Goal: Task Accomplishment & Management: Complete application form

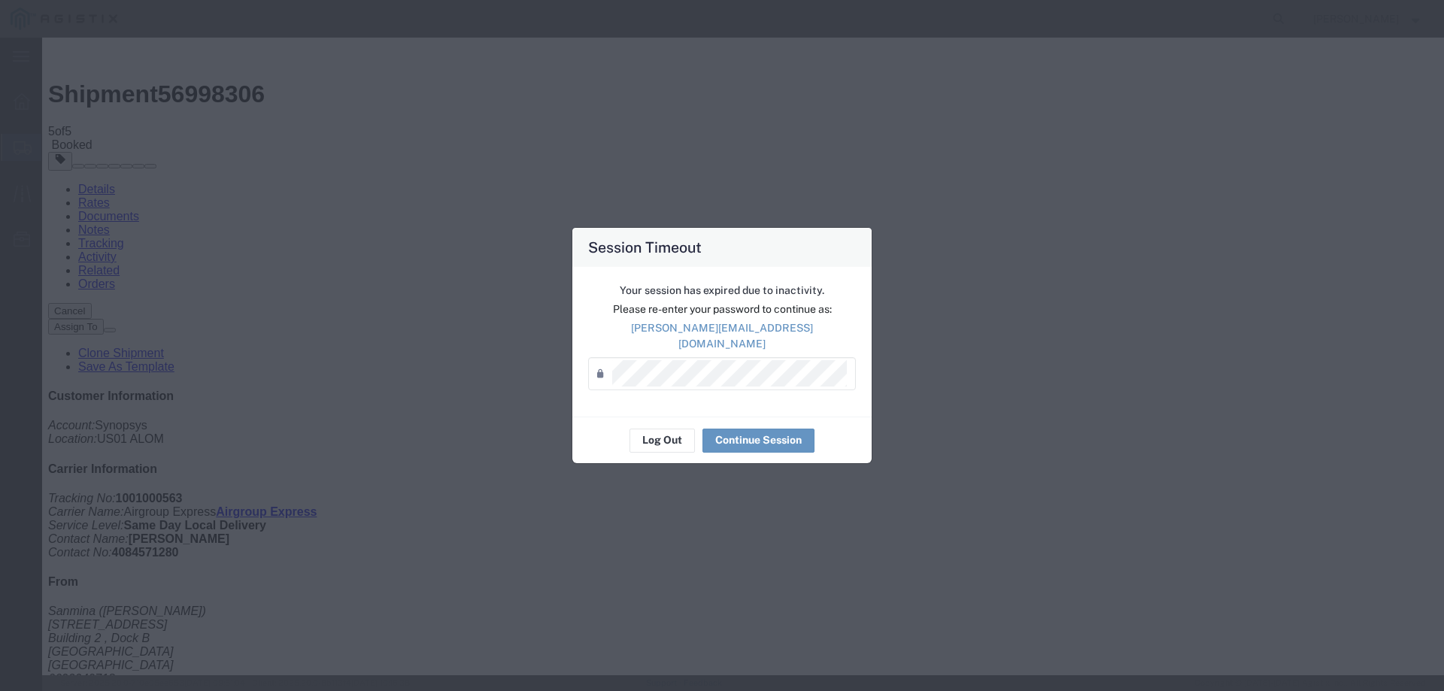
scroll to position [376, 0]
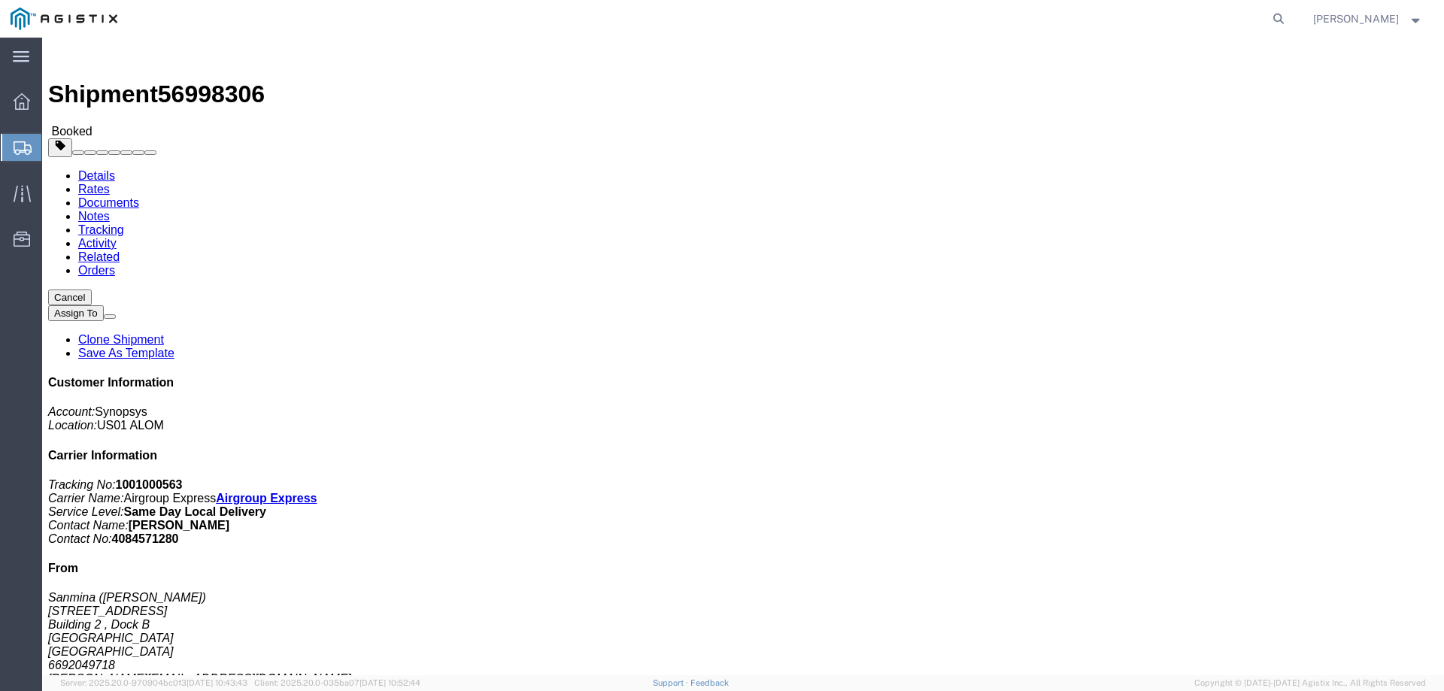
click at [0, 0] on span "Create from Template" at bounding box center [0, 0] width 0 height 0
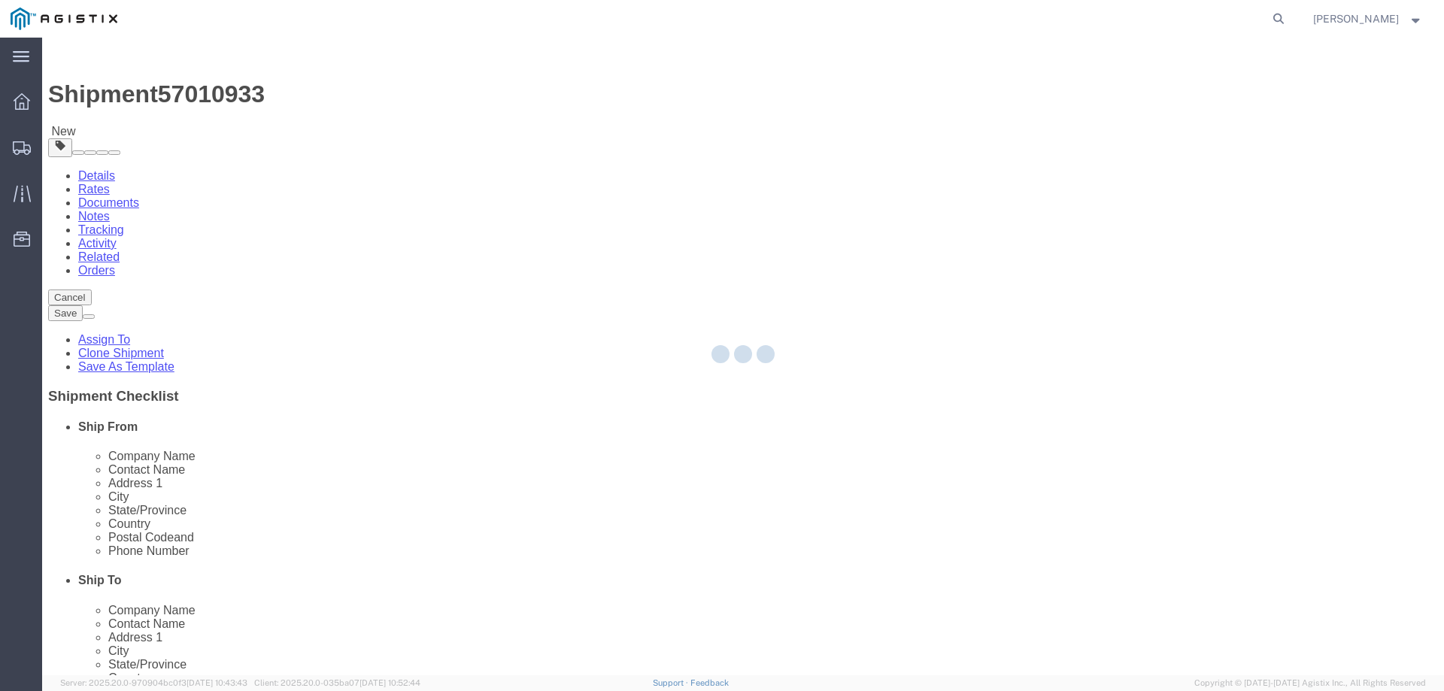
select select
select select "65511"
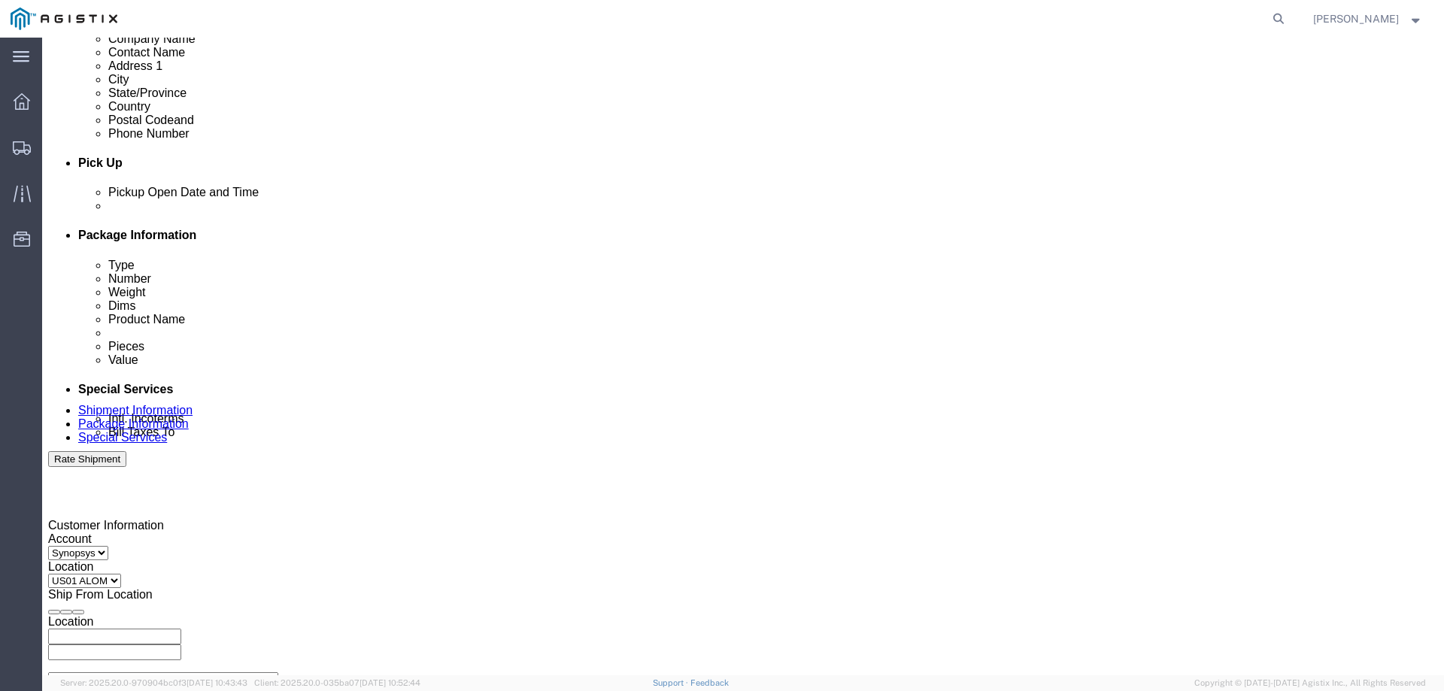
scroll to position [677, 0]
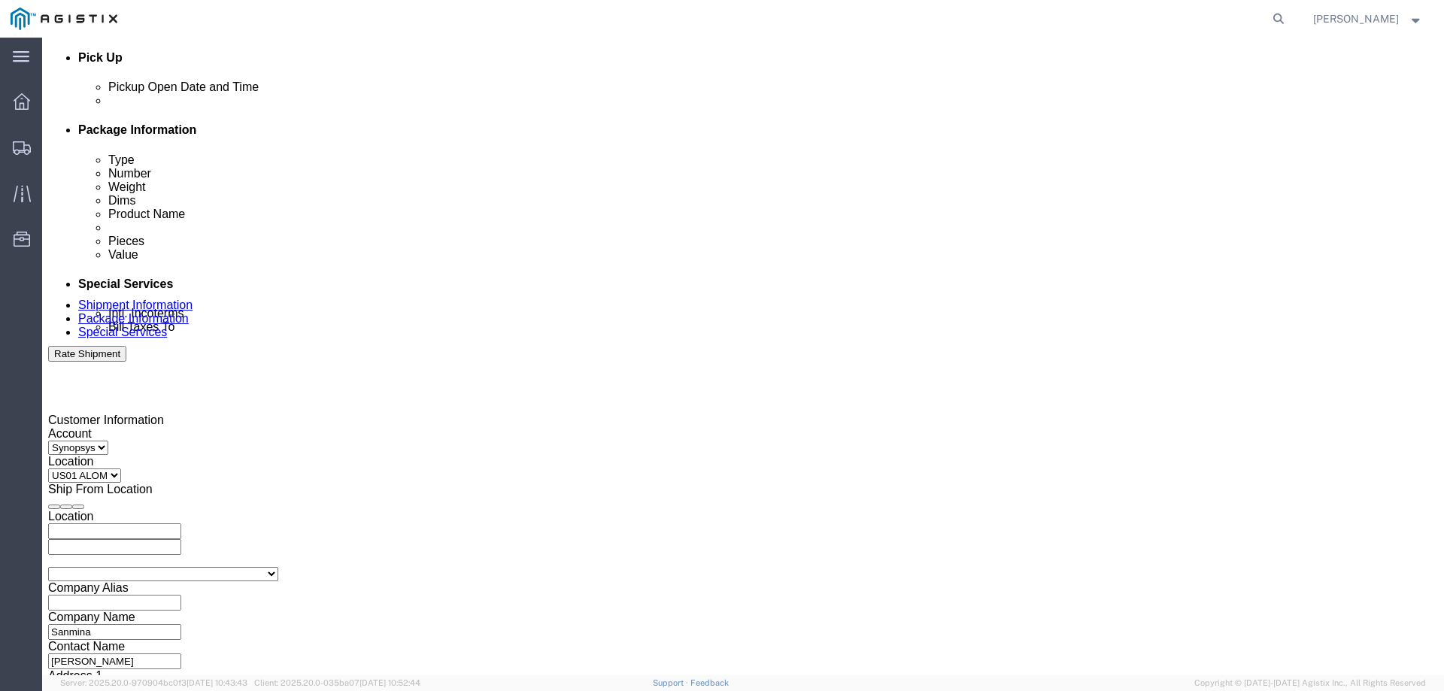
click div
type input "3:01 PM"
click button "Apply"
click div
type input "4:00 PM"
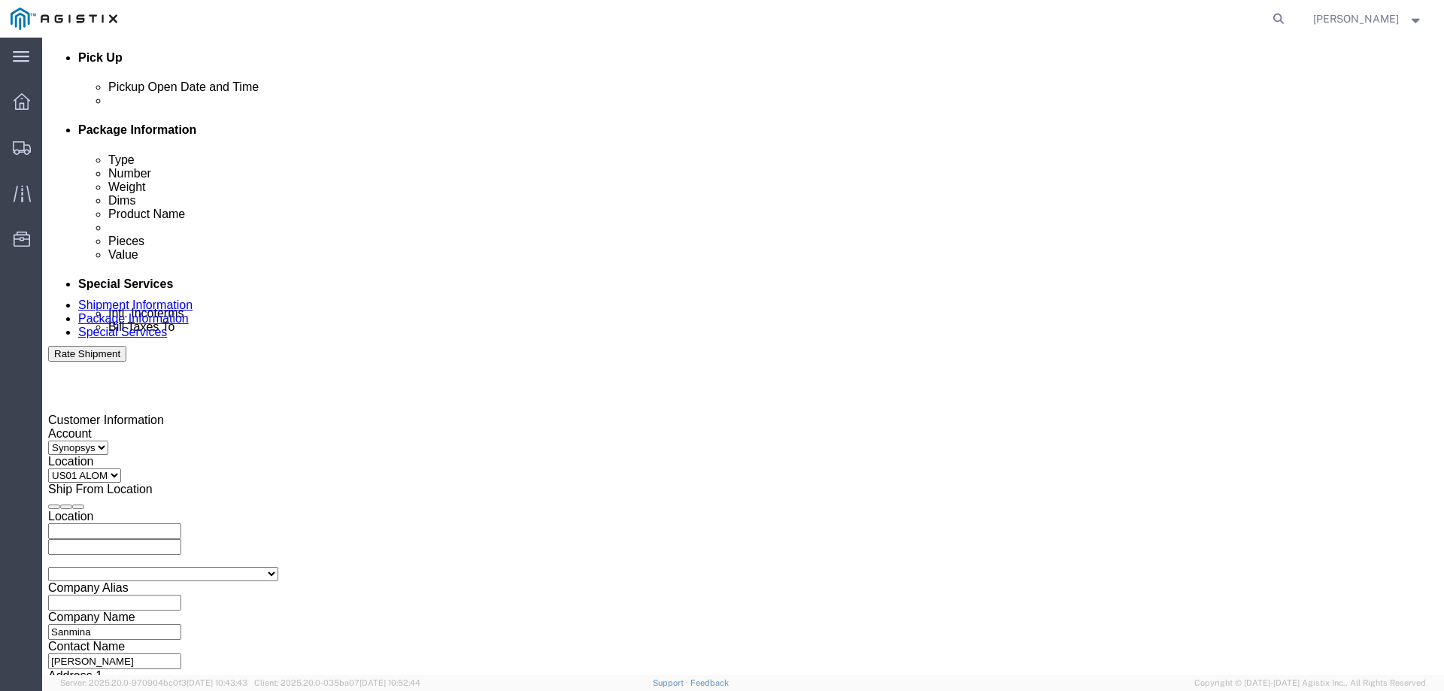
click button "Apply"
click link "Package Information"
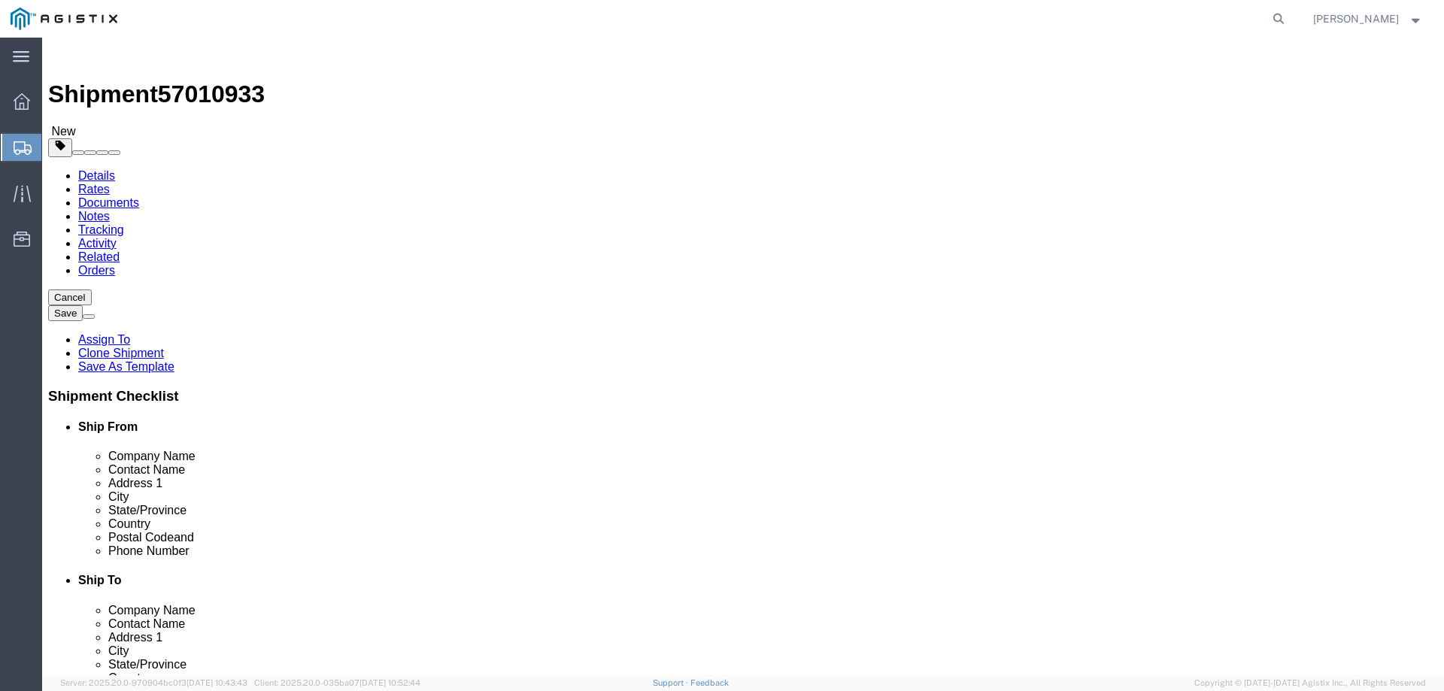
click dd "1.00 Each"
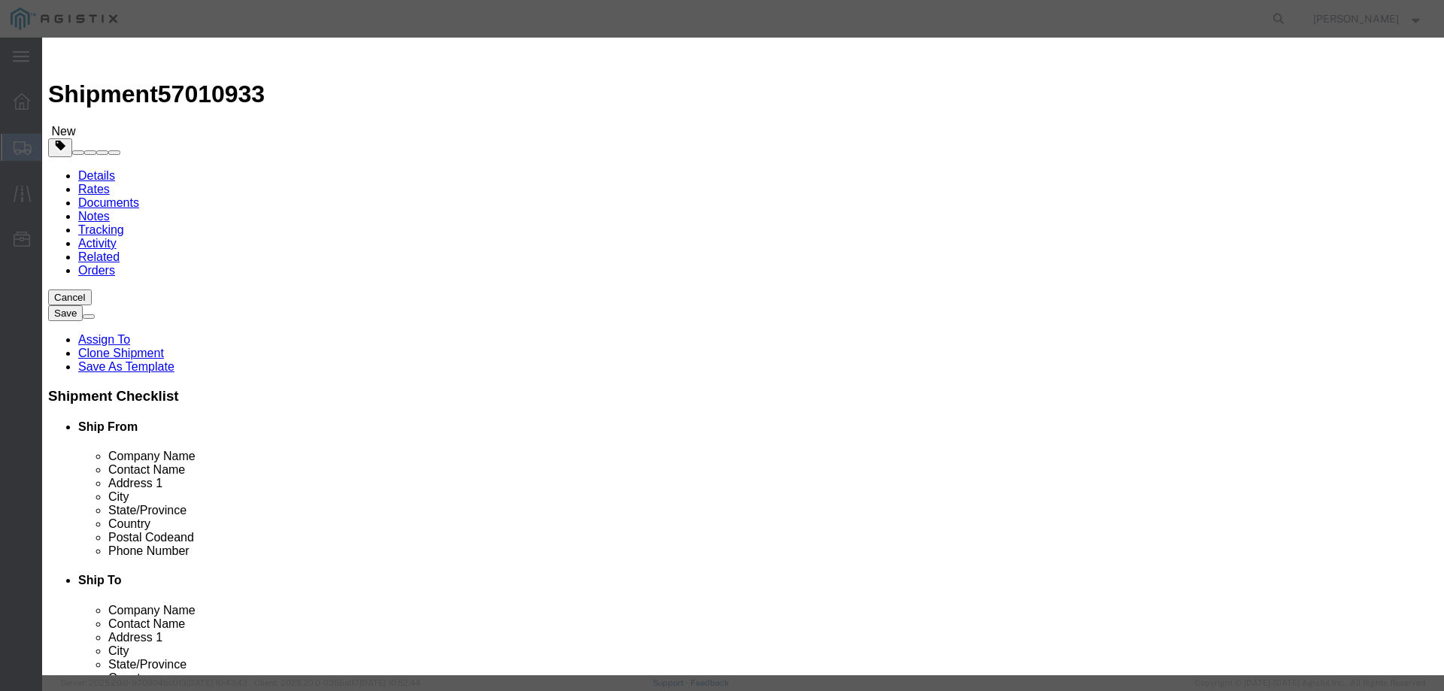
click input "S/N: C075544"
type input "S/N: C075612"
click button "Save & Close"
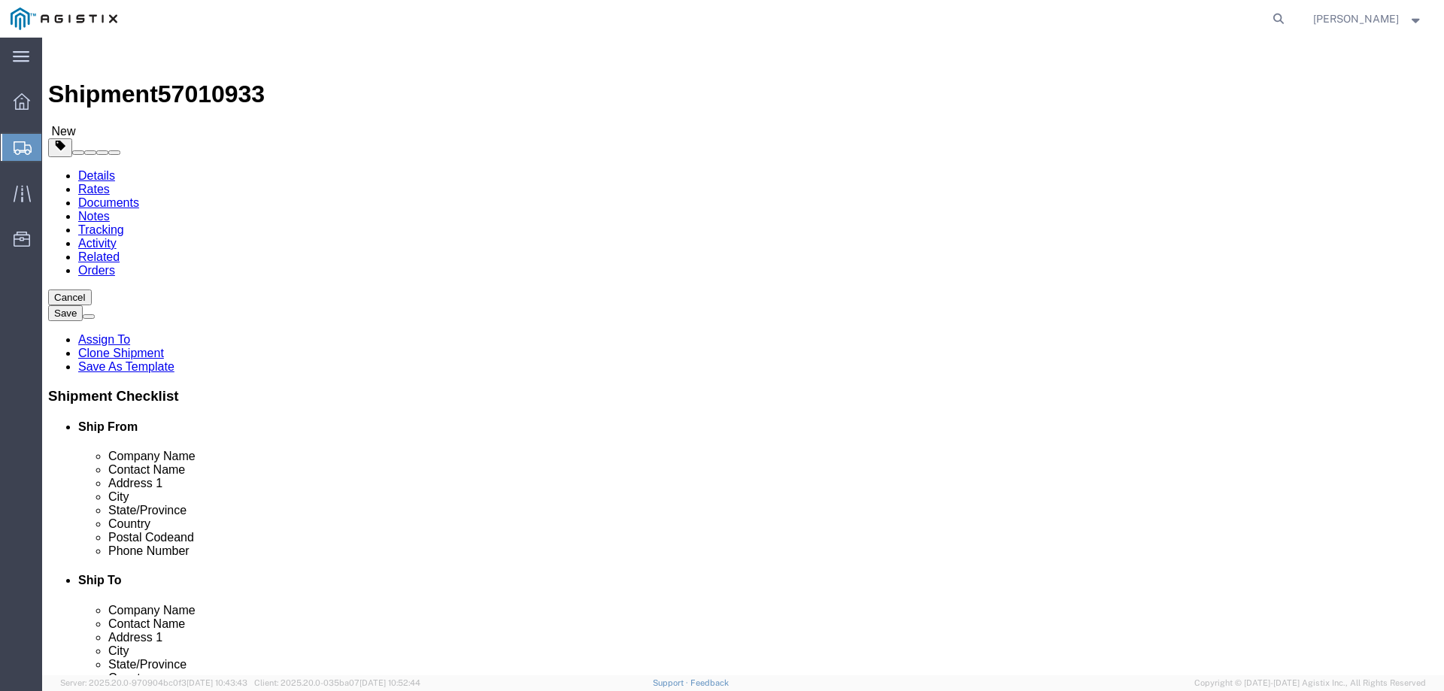
click link "Special Services"
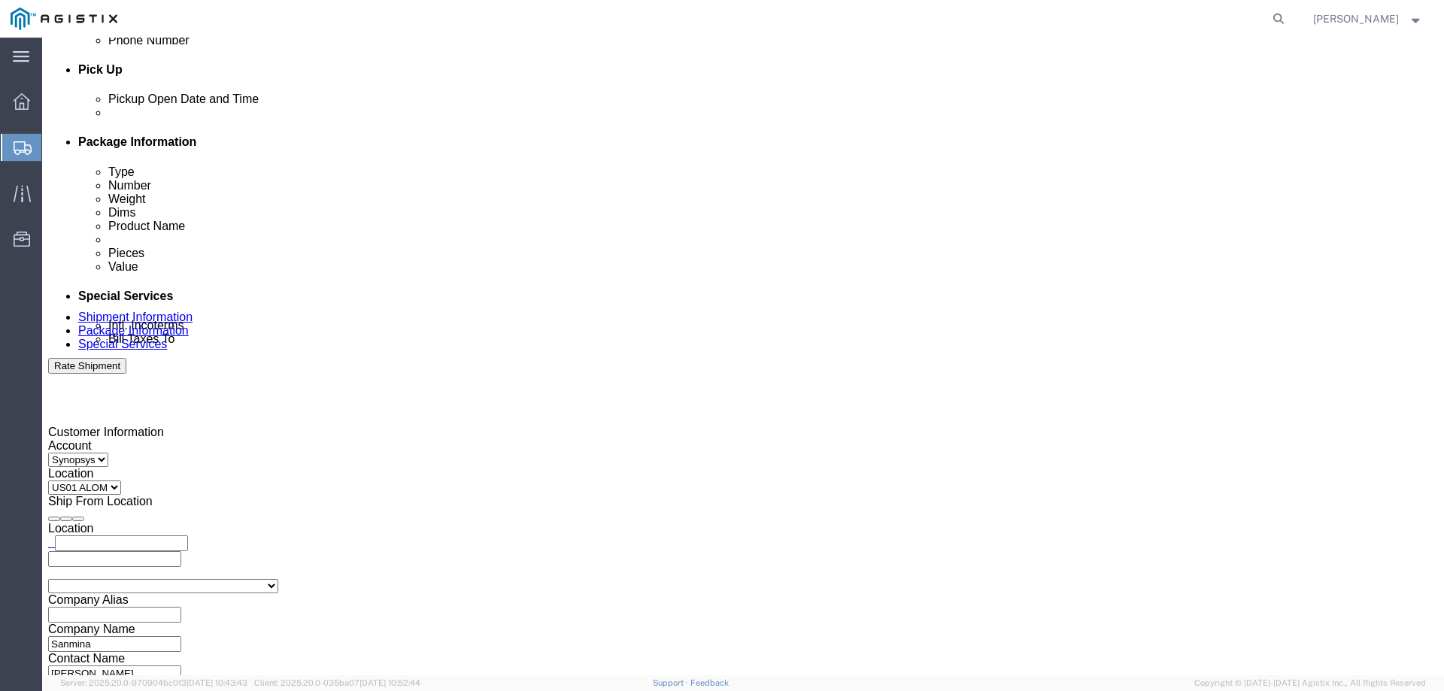
scroll to position [827, 0]
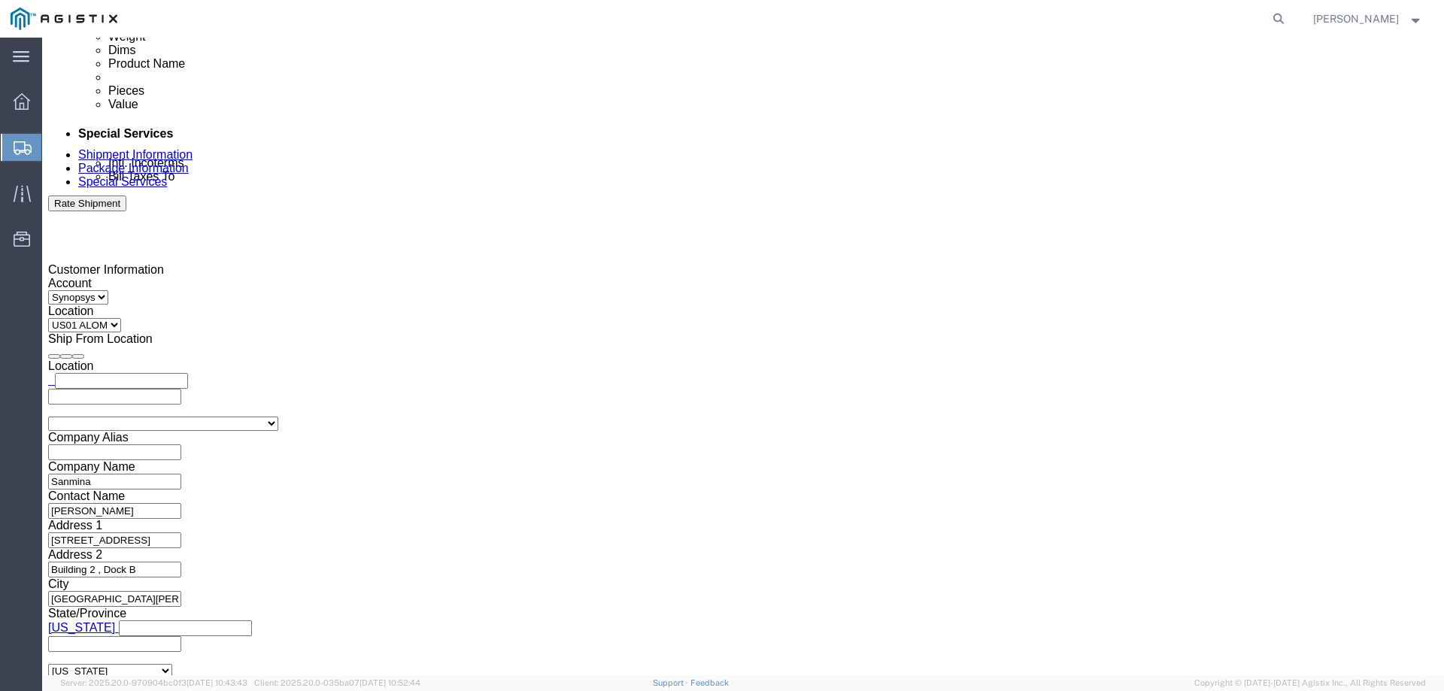
click textarea "S/N: C075544"
type textarea "S/N: C075612"
click div "To [EMAIL_ADDRESS][DOMAIN_NAME] [PERSON_NAME][EMAIL_ADDRESS][PERSON_NAME][DOMAI…"
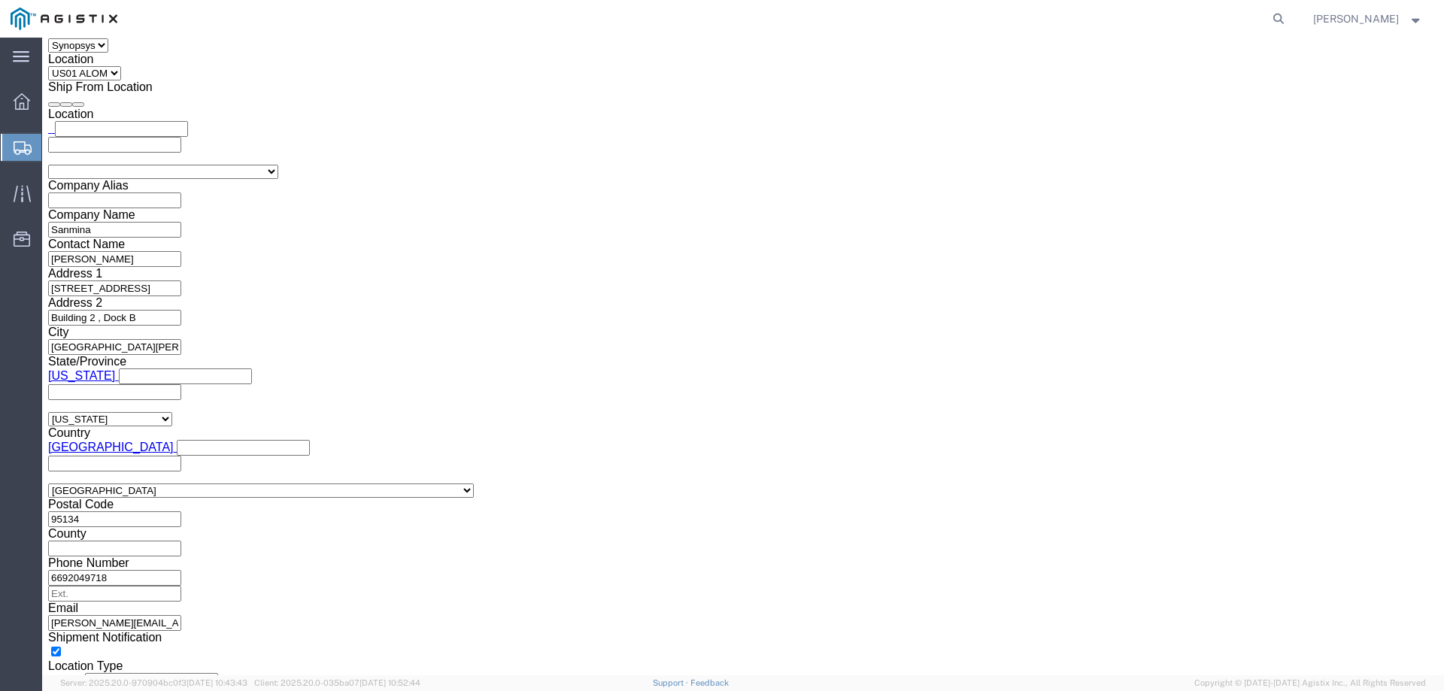
scroll to position [1353, 0]
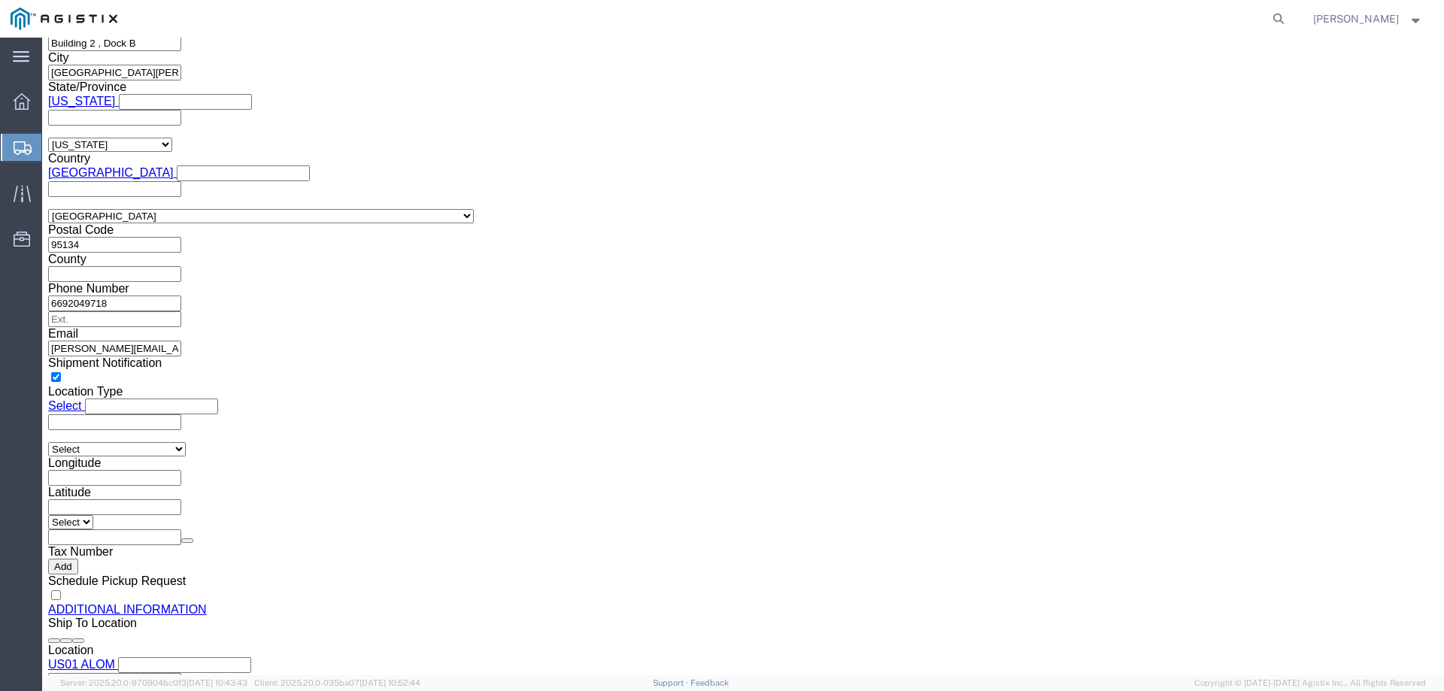
click button "Rate Shipment"
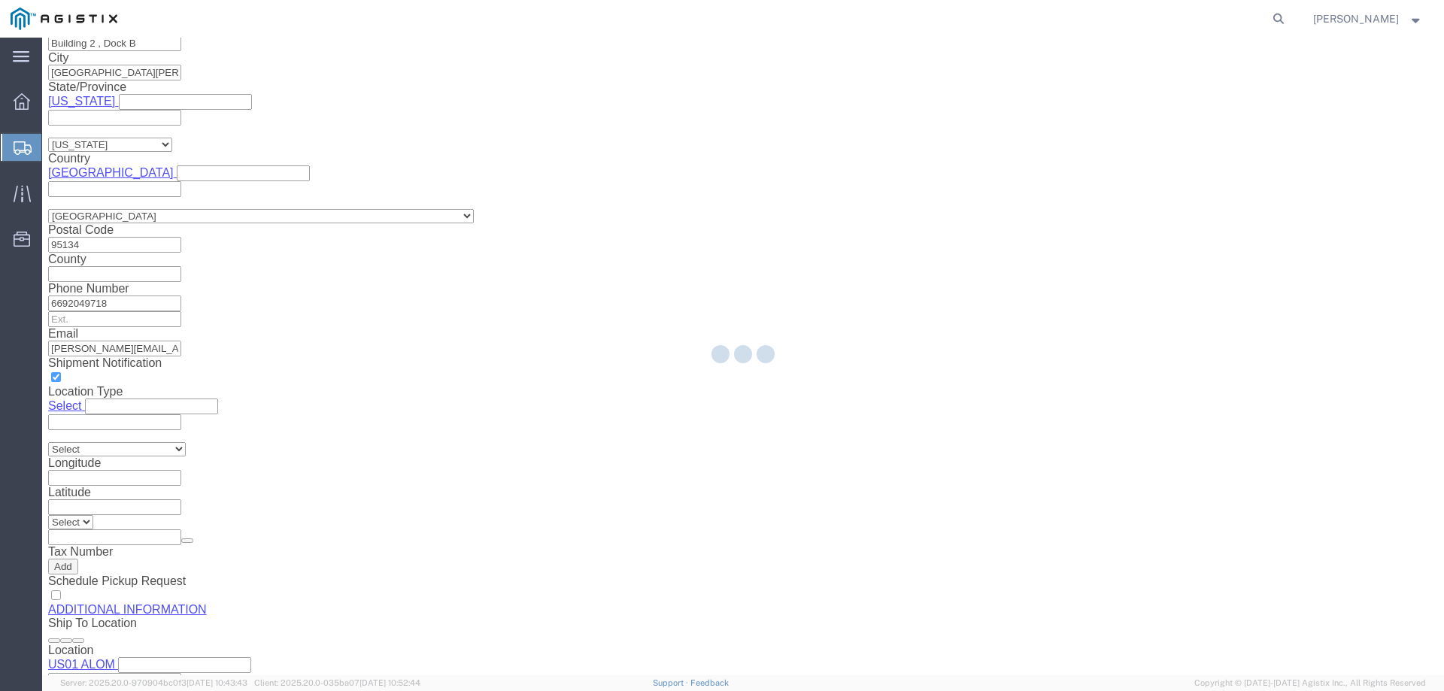
scroll to position [0, 0]
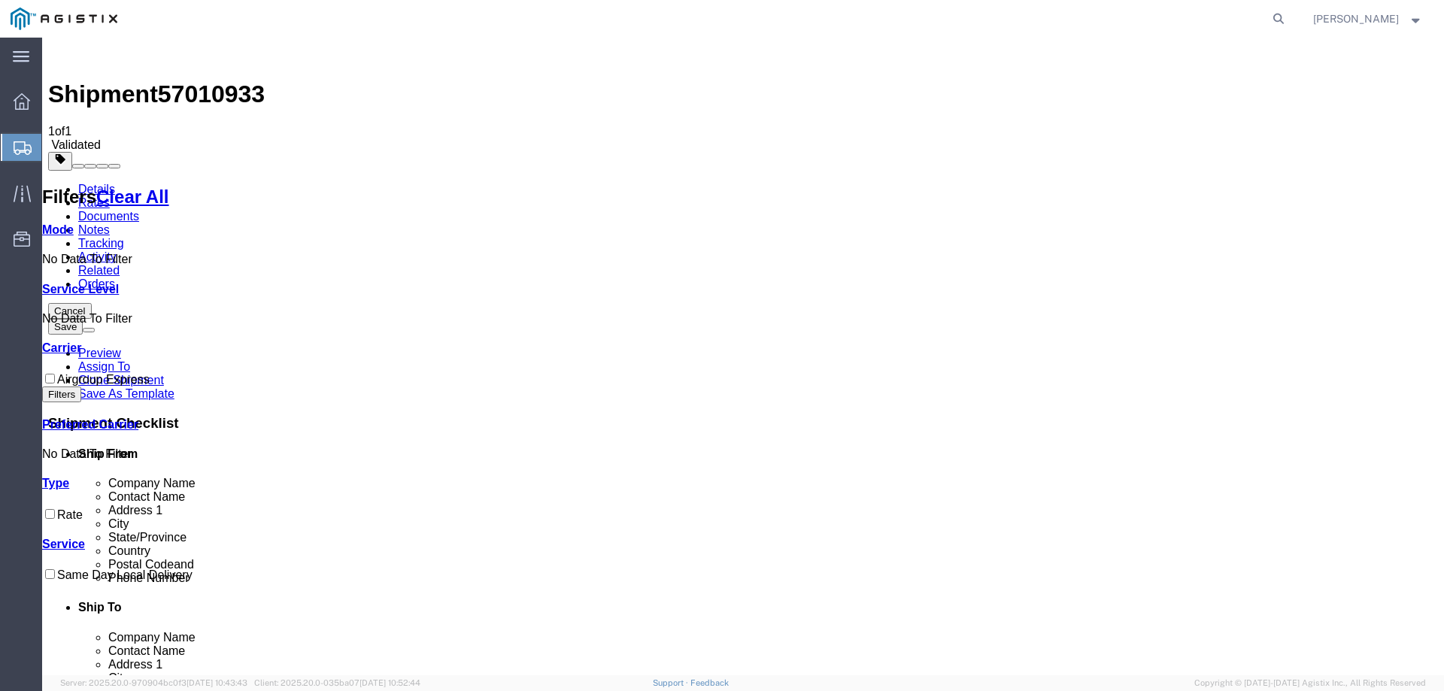
drag, startPoint x: 859, startPoint y: 211, endPoint x: 877, endPoint y: 220, distance: 19.2
checkbox input "true"
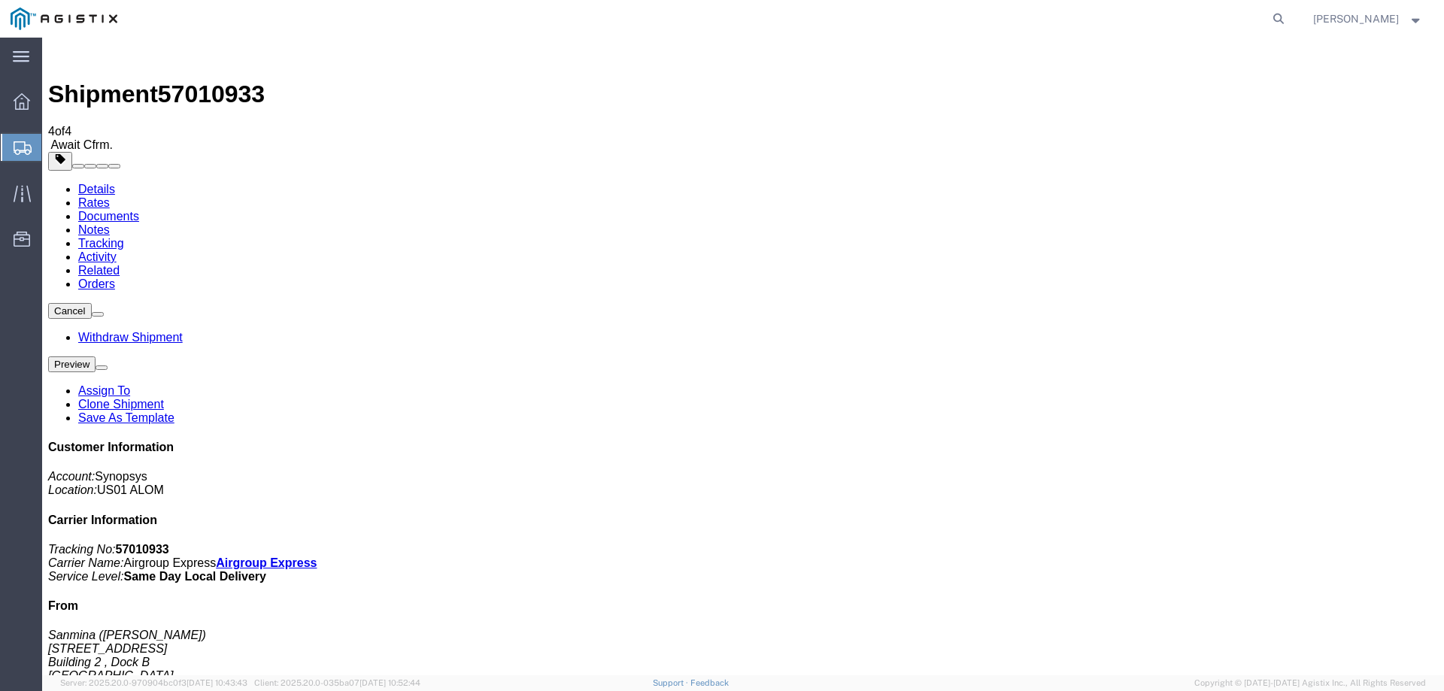
click at [0, 0] on span "Create from Template" at bounding box center [0, 0] width 0 height 0
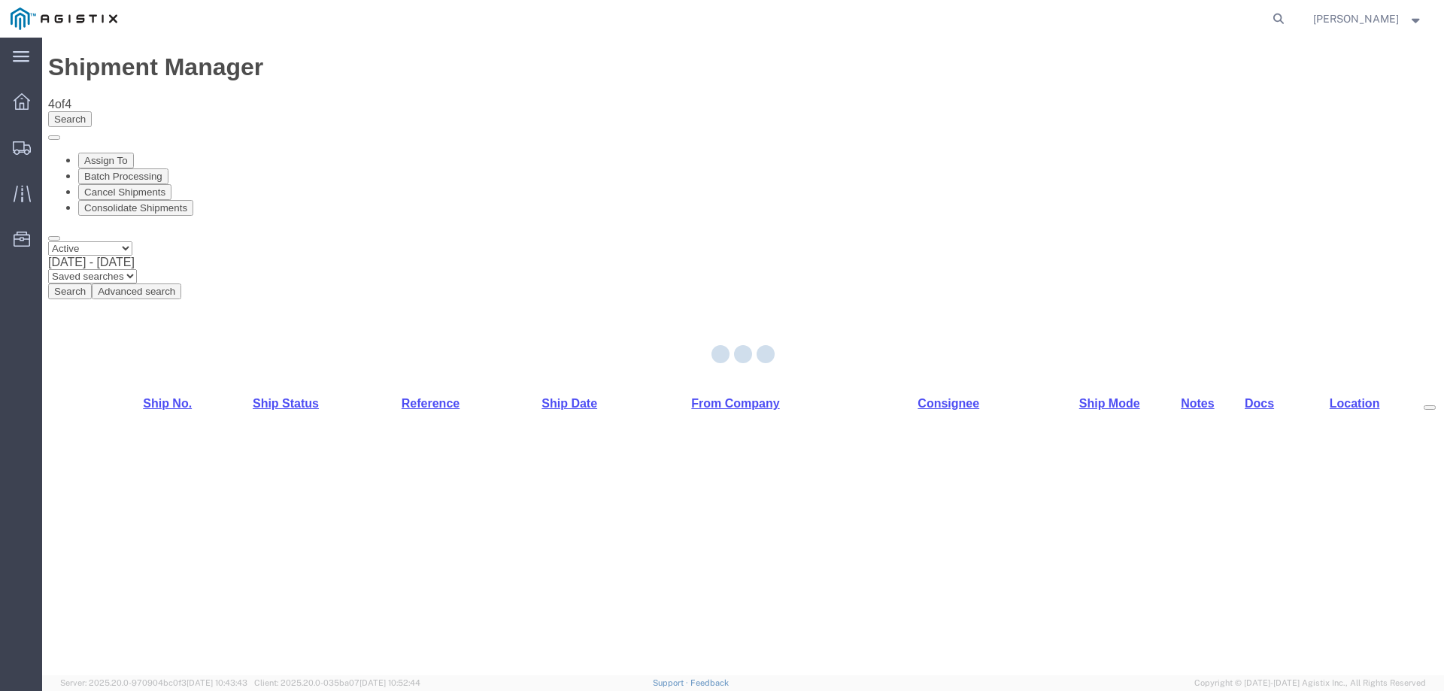
select select "65511"
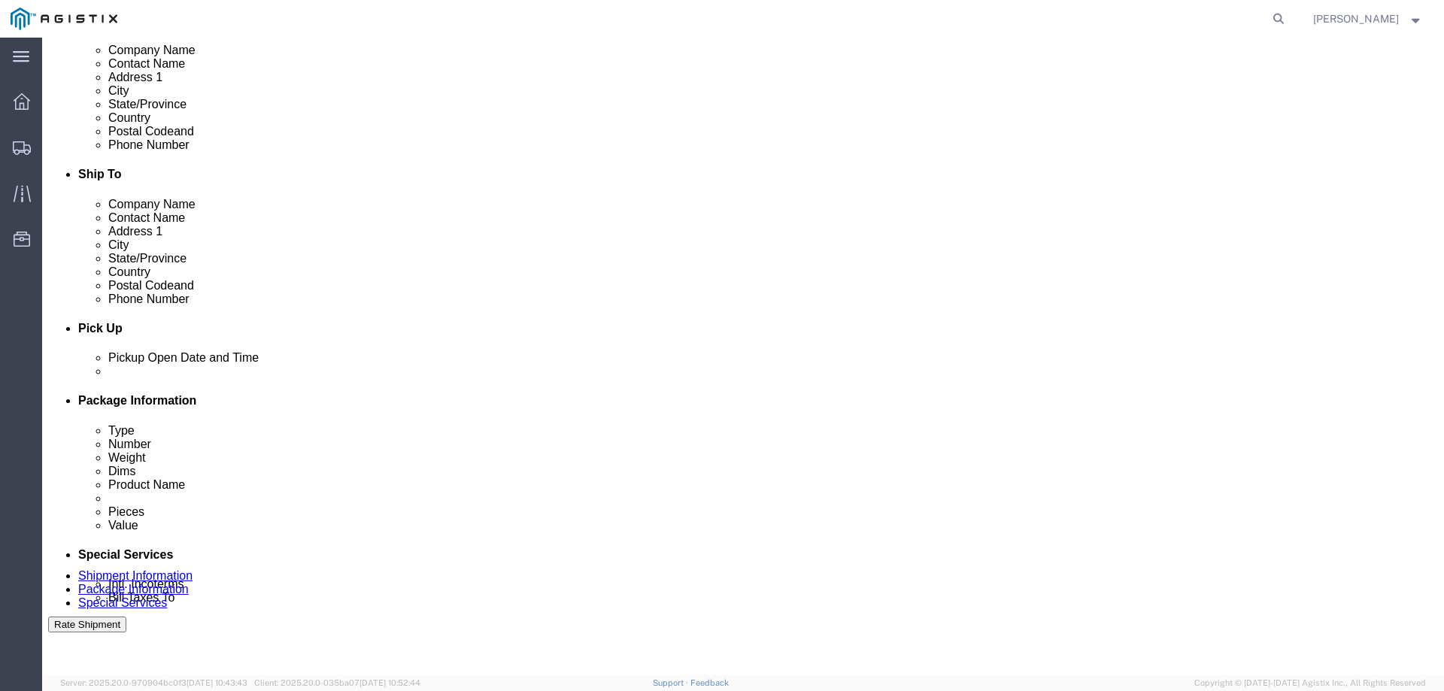
scroll to position [451, 0]
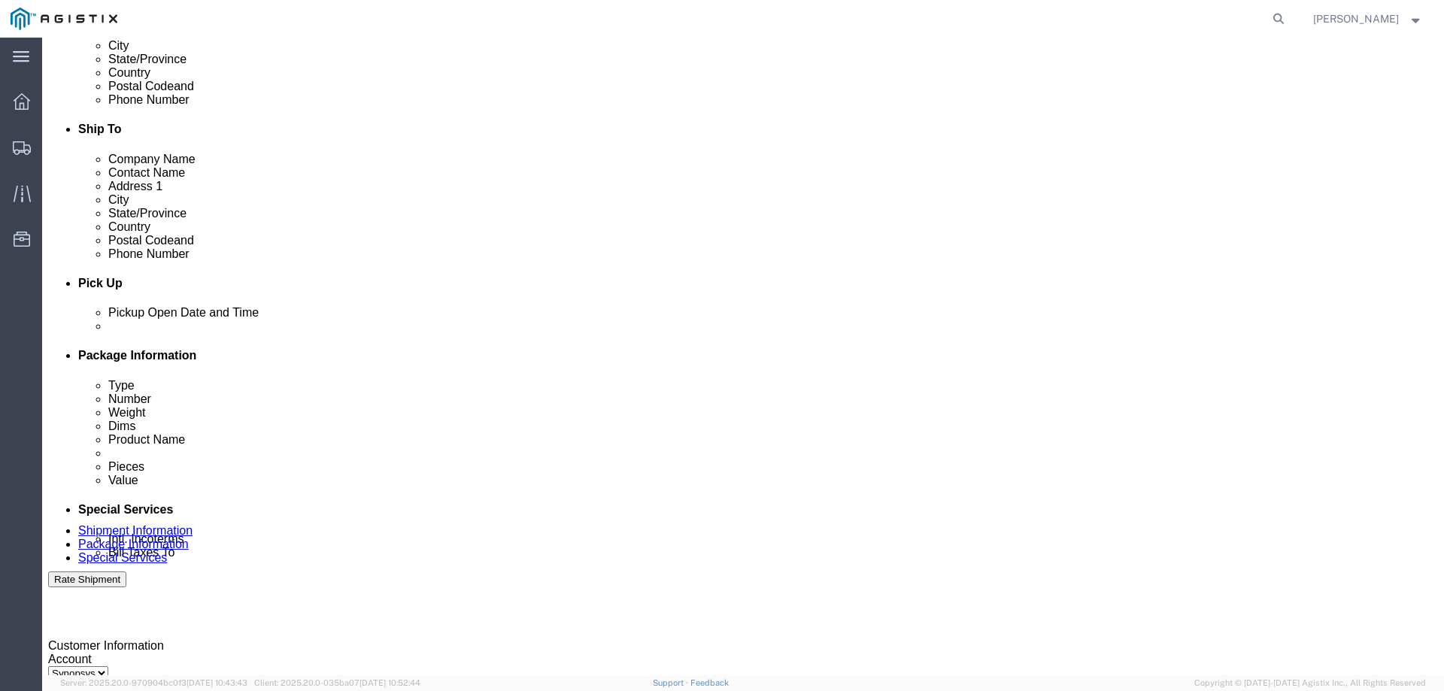
click div
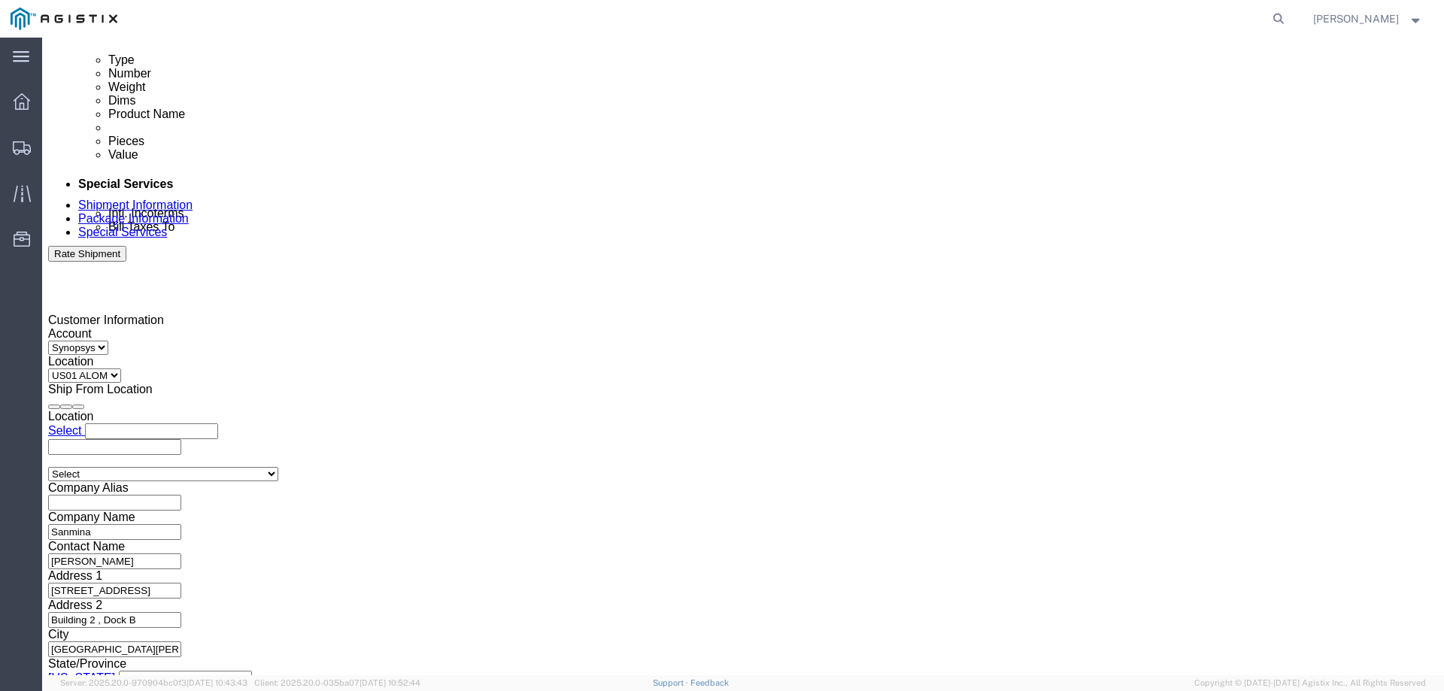
type input "3:01 PM"
click button "Apply"
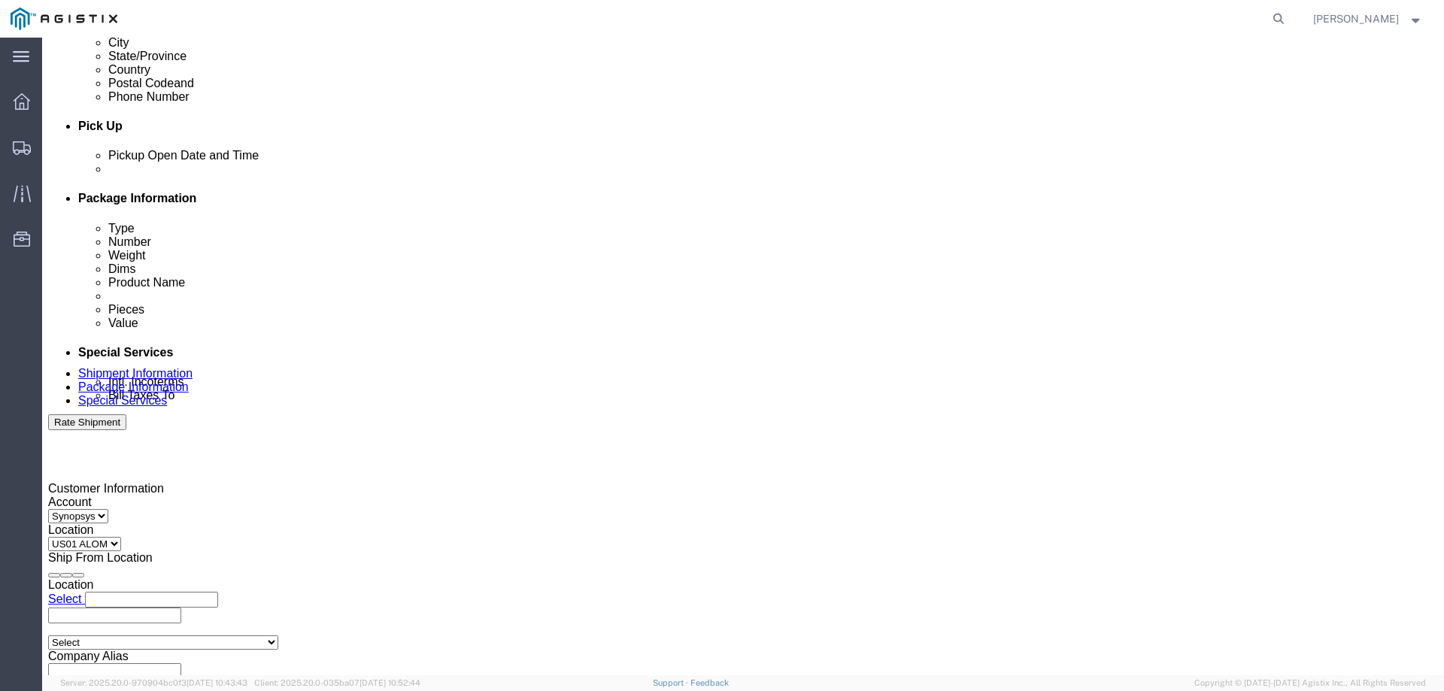
scroll to position [551, 0]
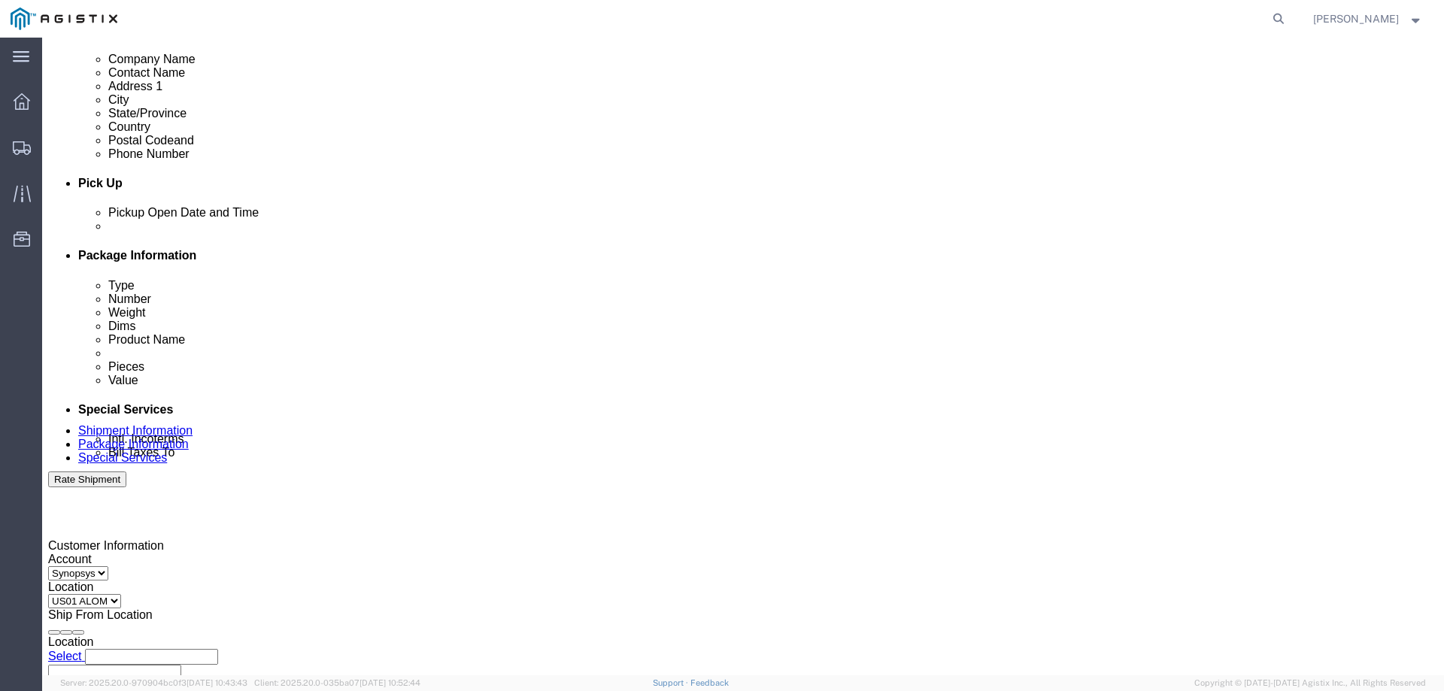
click div
type input "04:00 PM"
click button "Apply"
drag, startPoint x: 189, startPoint y: 102, endPoint x: 241, endPoint y: 146, distance: 67.7
click icon
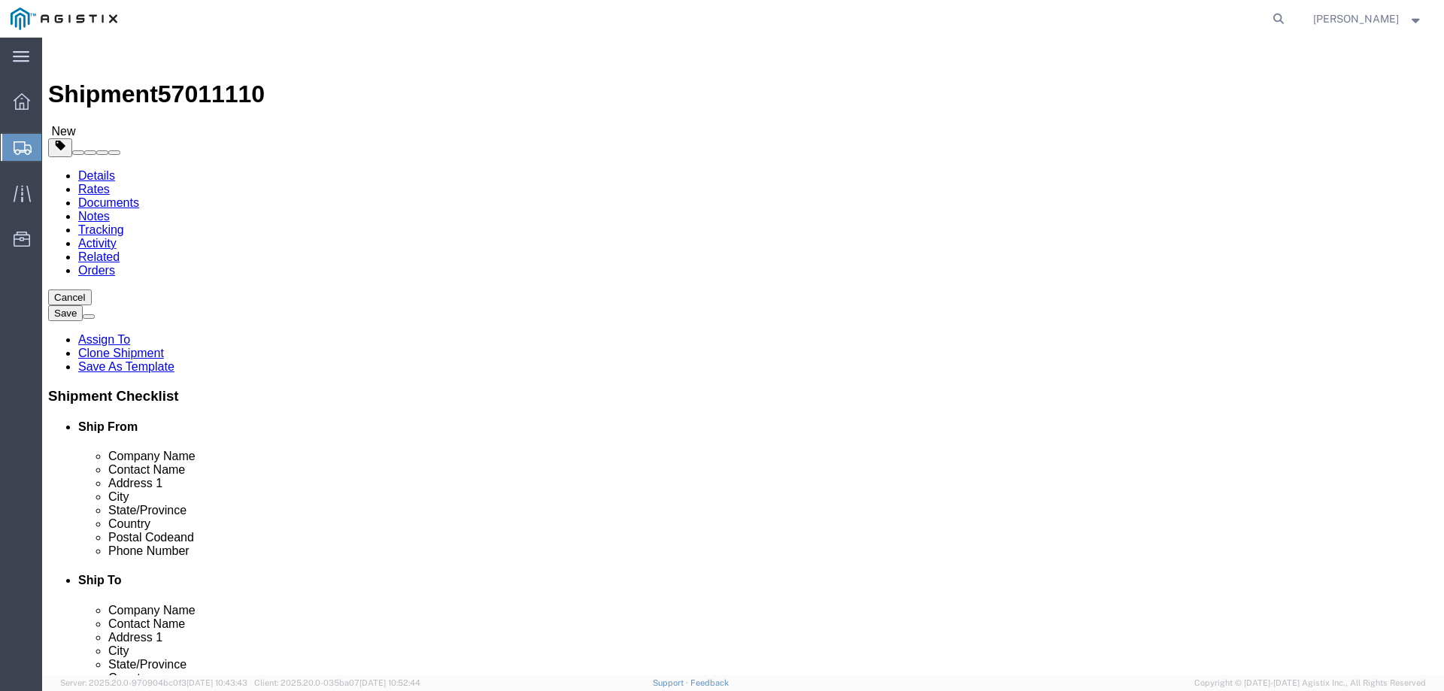
click dd "1.00 Each"
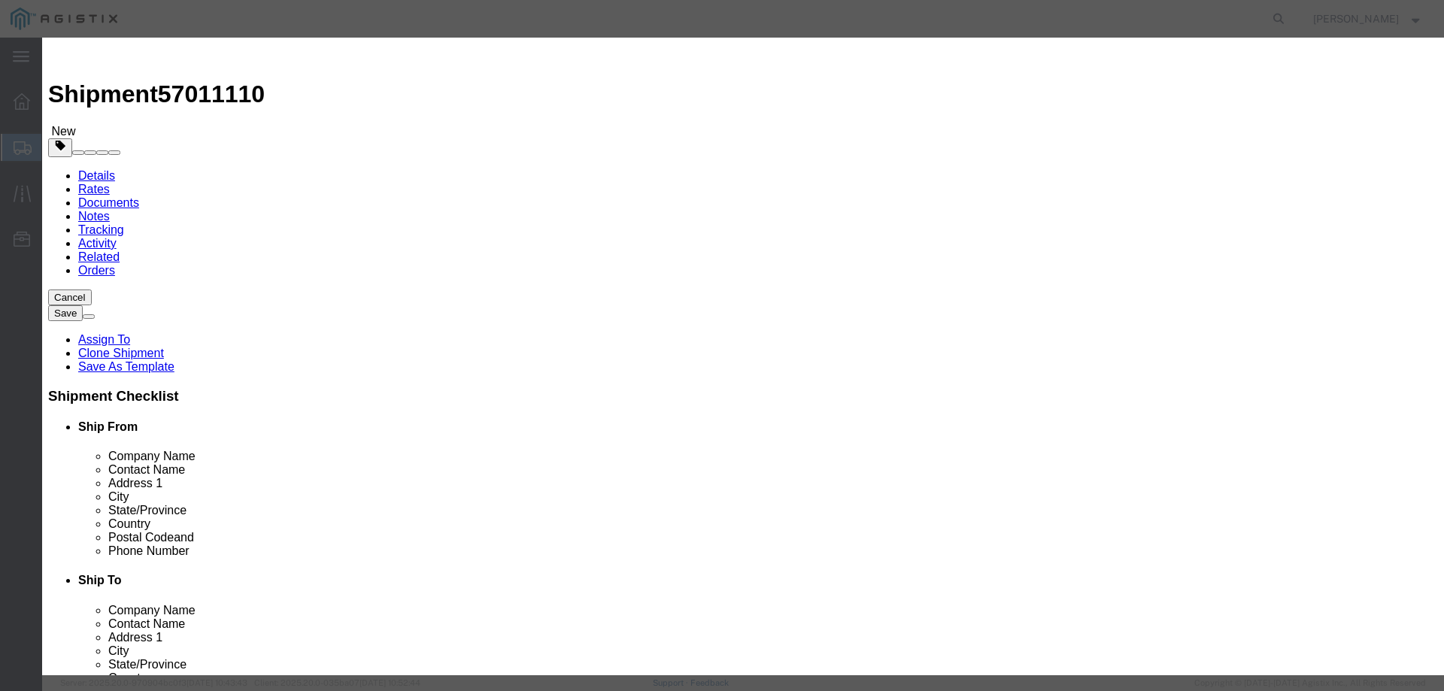
click textarea "SH100006855 REv2.0"
type textarea "RMA SH100006855 REv2.0"
click input "S/N: C075544"
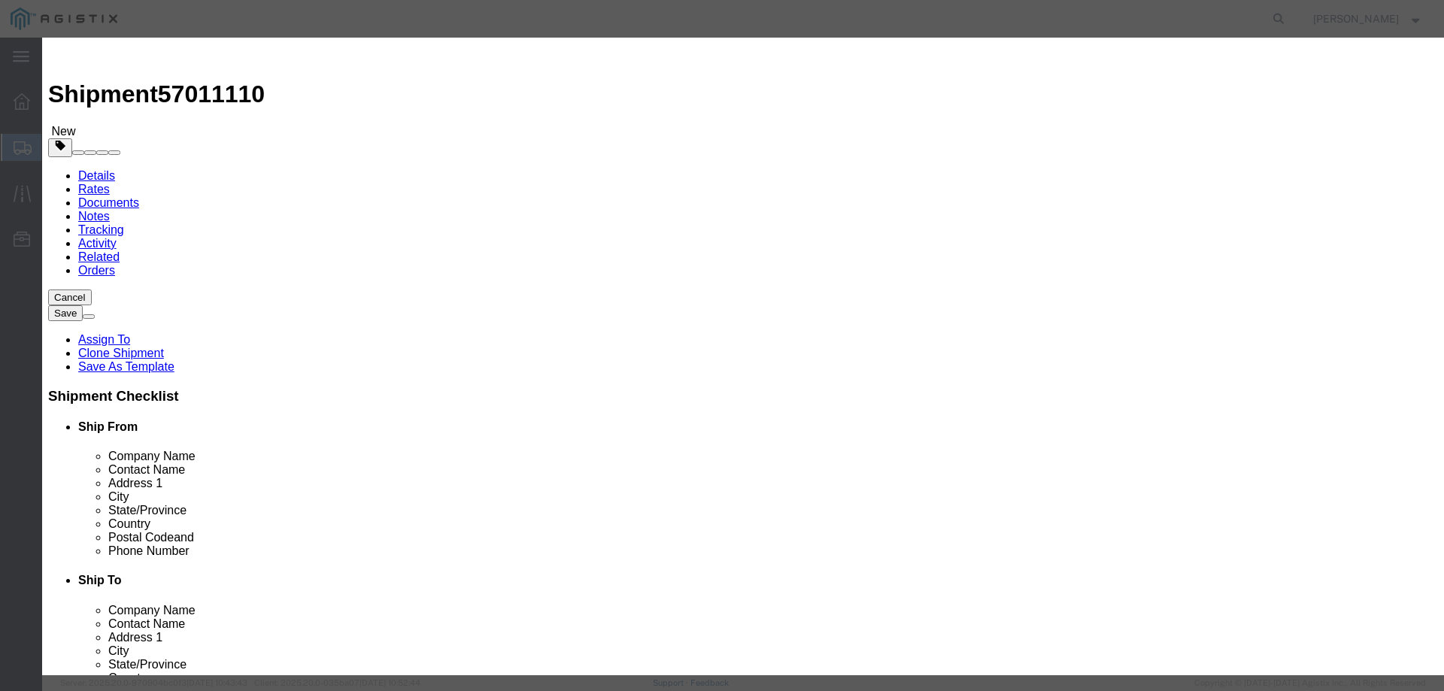
click input "RMA S/N: C075544"
click input "RMA S/N: C030"
type input "RMA S/N: C030483"
click button "Save & Close"
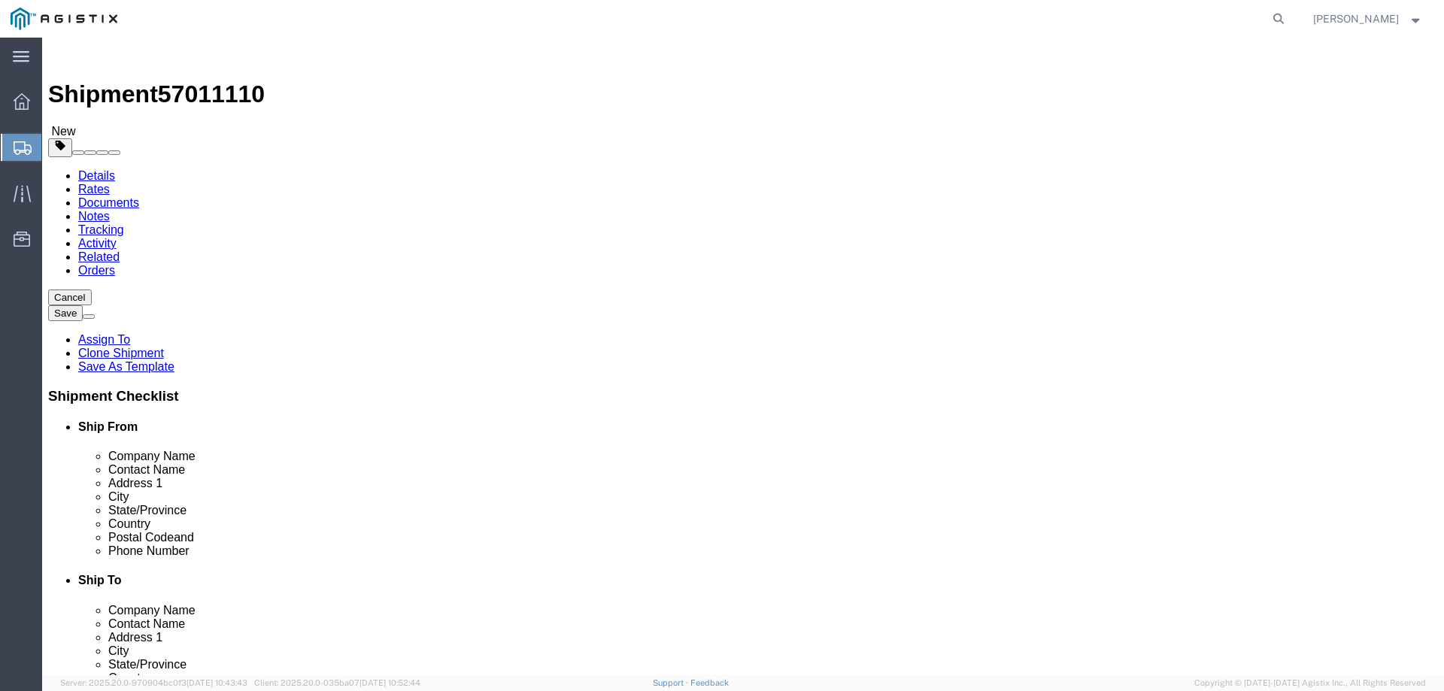
click div "Save in commodity library Clone this content Delete this content Boa Module 6F …"
click dd "1.00 Each"
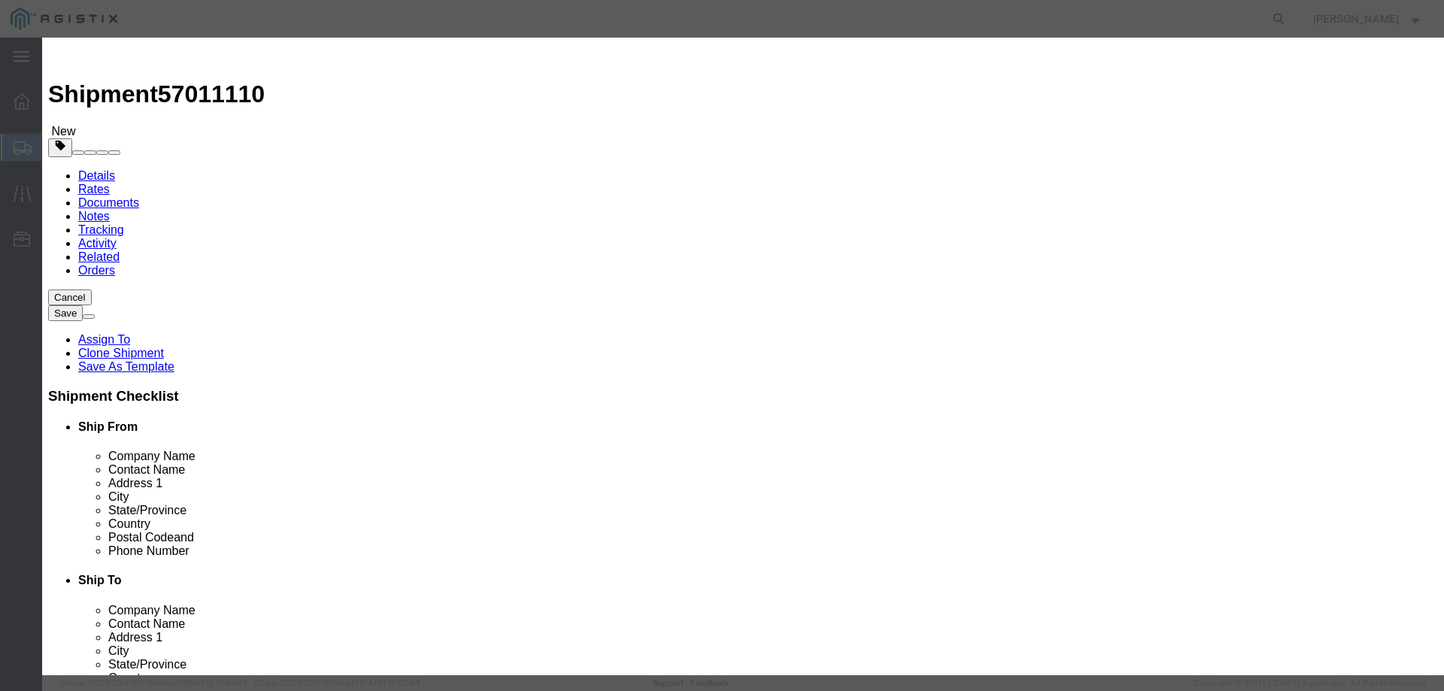
click textarea "RMA SH100006855 REv2.0"
type textarea "RMA SH100006855 REv2.0 INTERNAL USE ONLY"
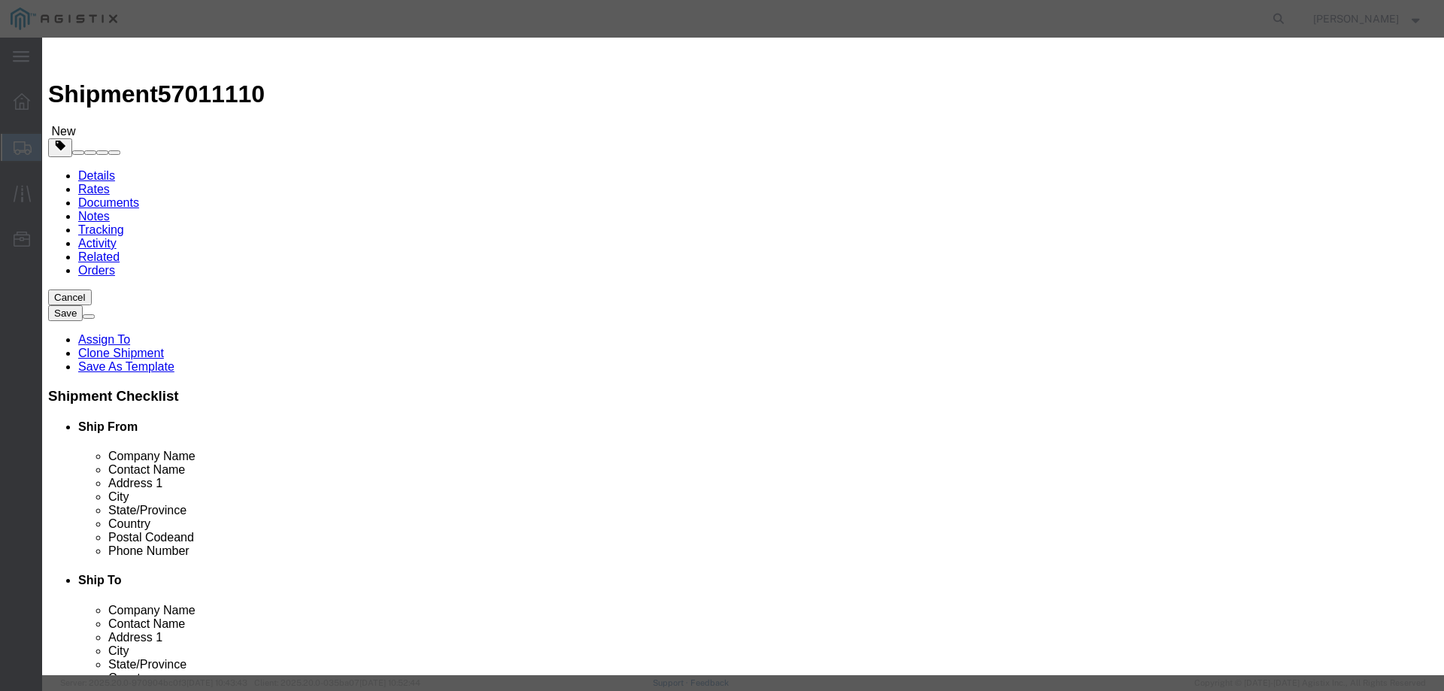
click button "Save & Close"
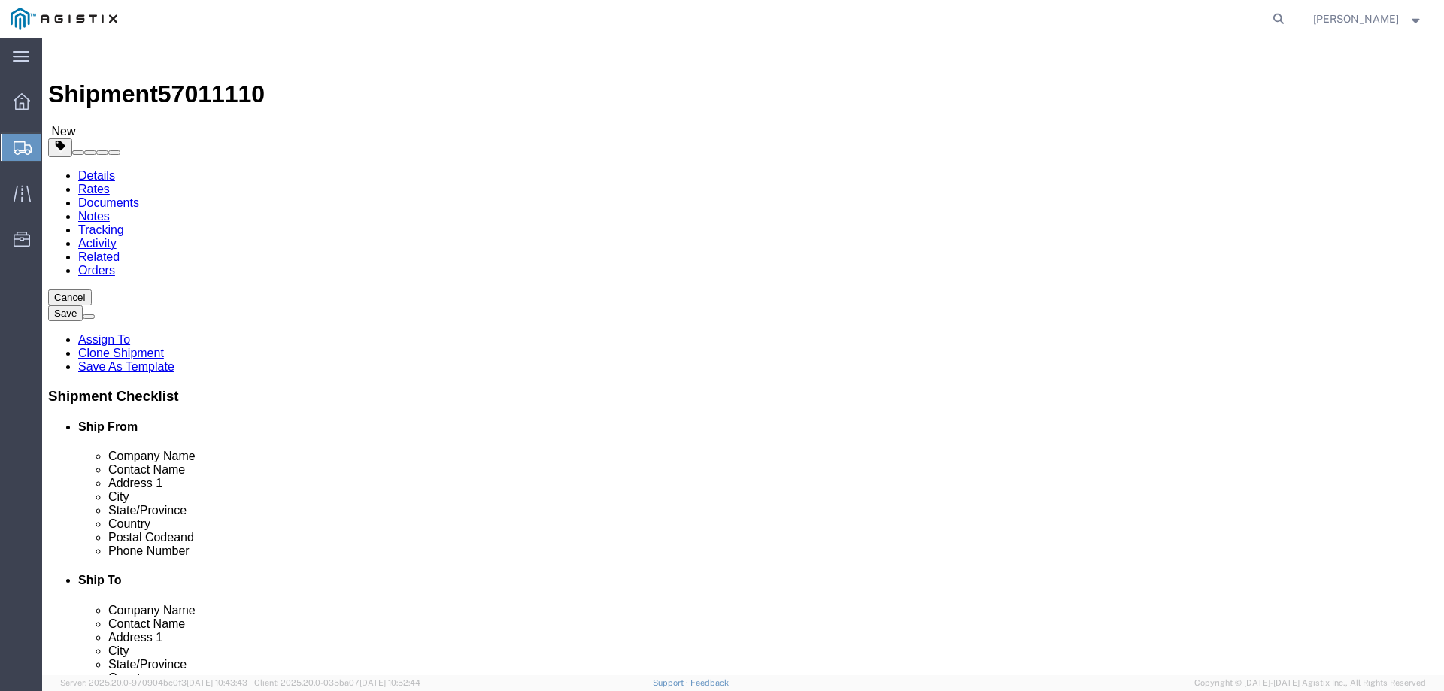
click dd "1.00 USD"
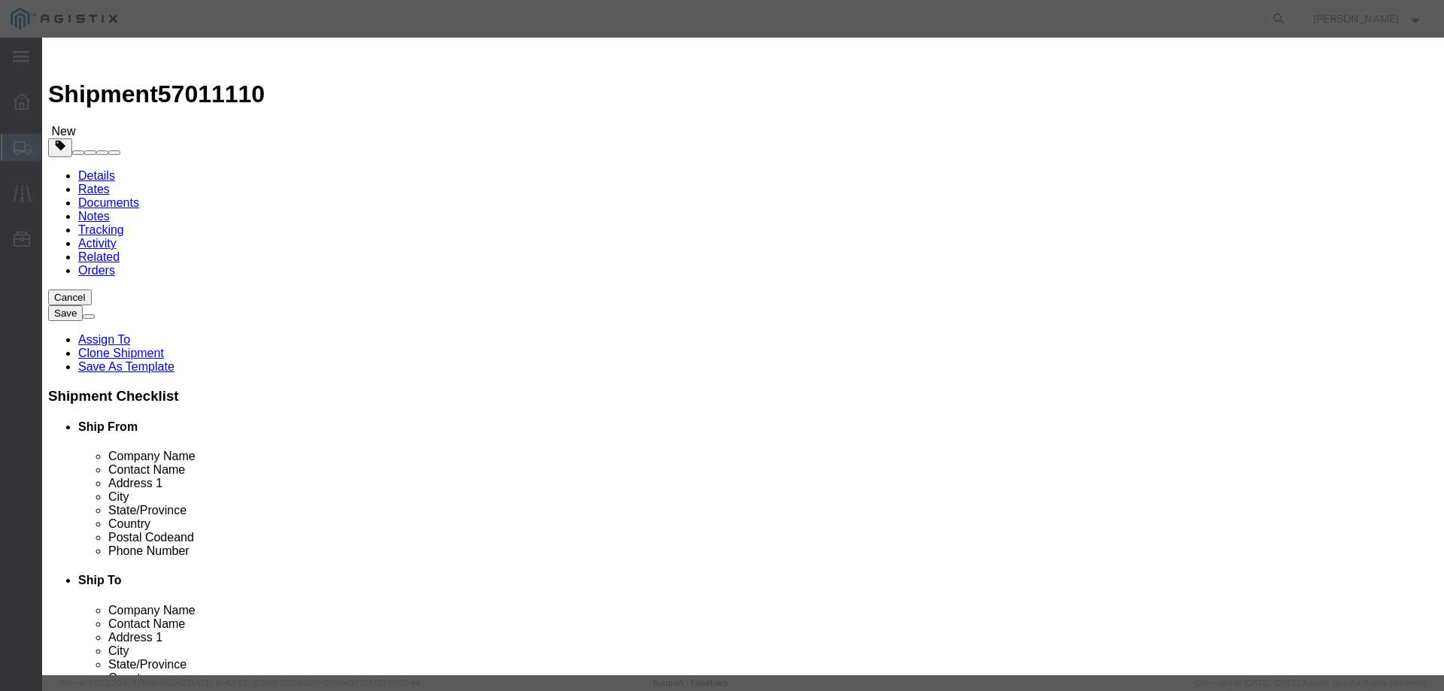
drag, startPoint x: 908, startPoint y: 217, endPoint x: 841, endPoint y: 215, distance: 66.2
click input "RMA S/N: C030483"
click button "Save & Close"
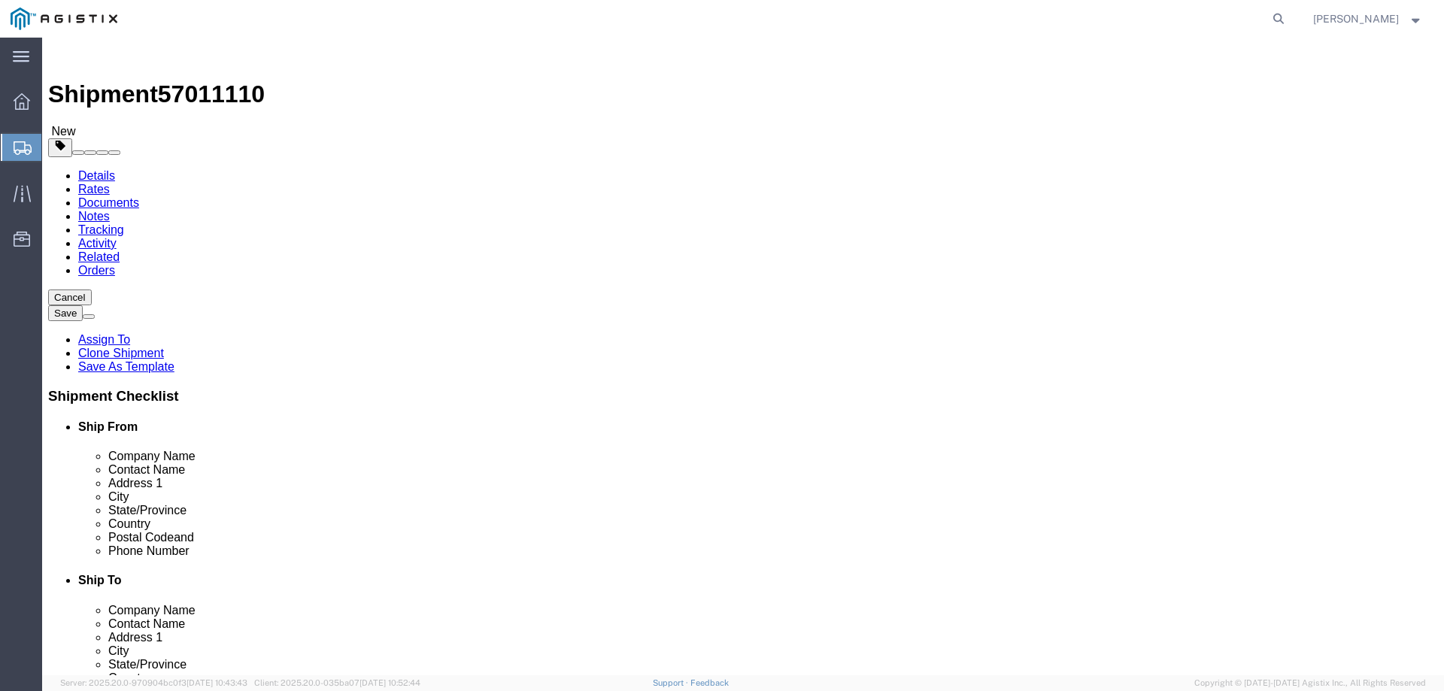
drag, startPoint x: 321, startPoint y: 99, endPoint x: 336, endPoint y: 120, distance: 25.3
click icon
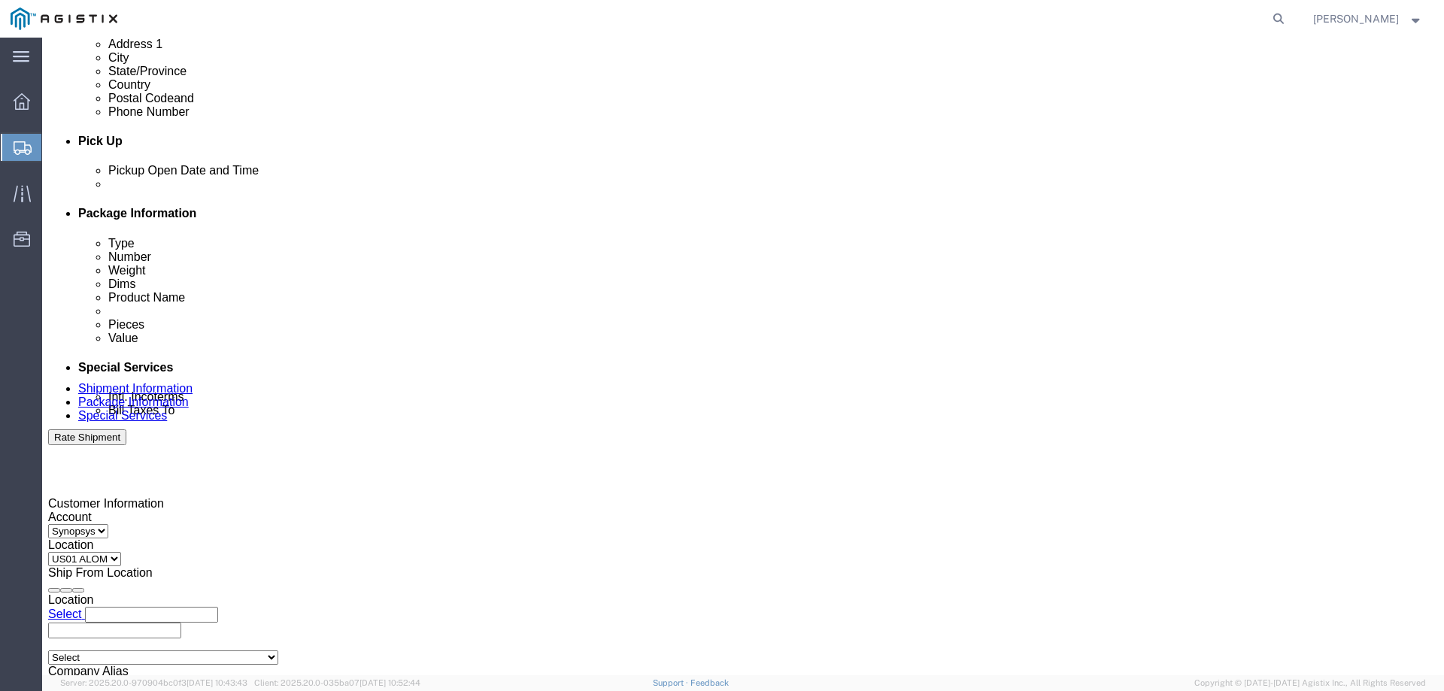
scroll to position [602, 0]
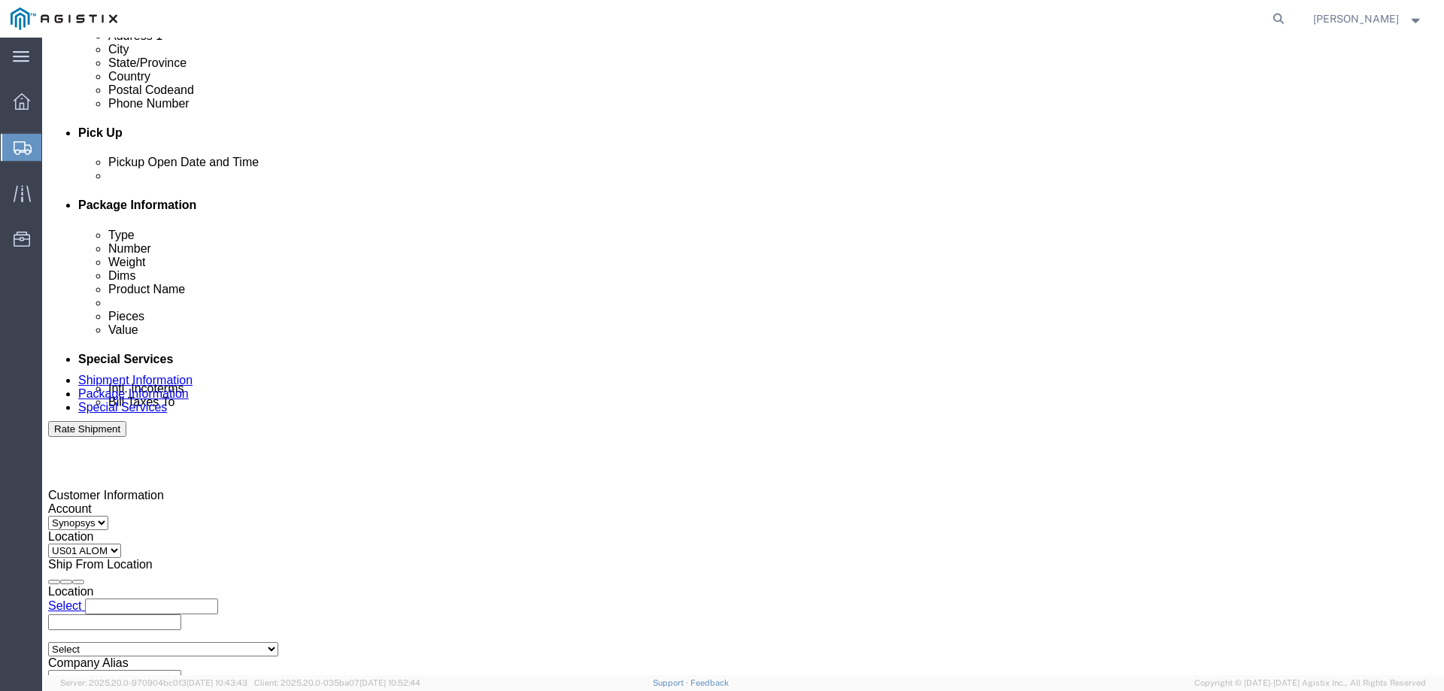
click textarea "S/N: C075544"
paste textarea "RMA S/N: C030483"
type textarea "RMA S/N: C030483 INTERNAL USE ONLY"
click div "To [EMAIL_ADDRESS][DOMAIN_NAME] [PERSON_NAME][EMAIL_ADDRESS][PERSON_NAME][DOMAI…"
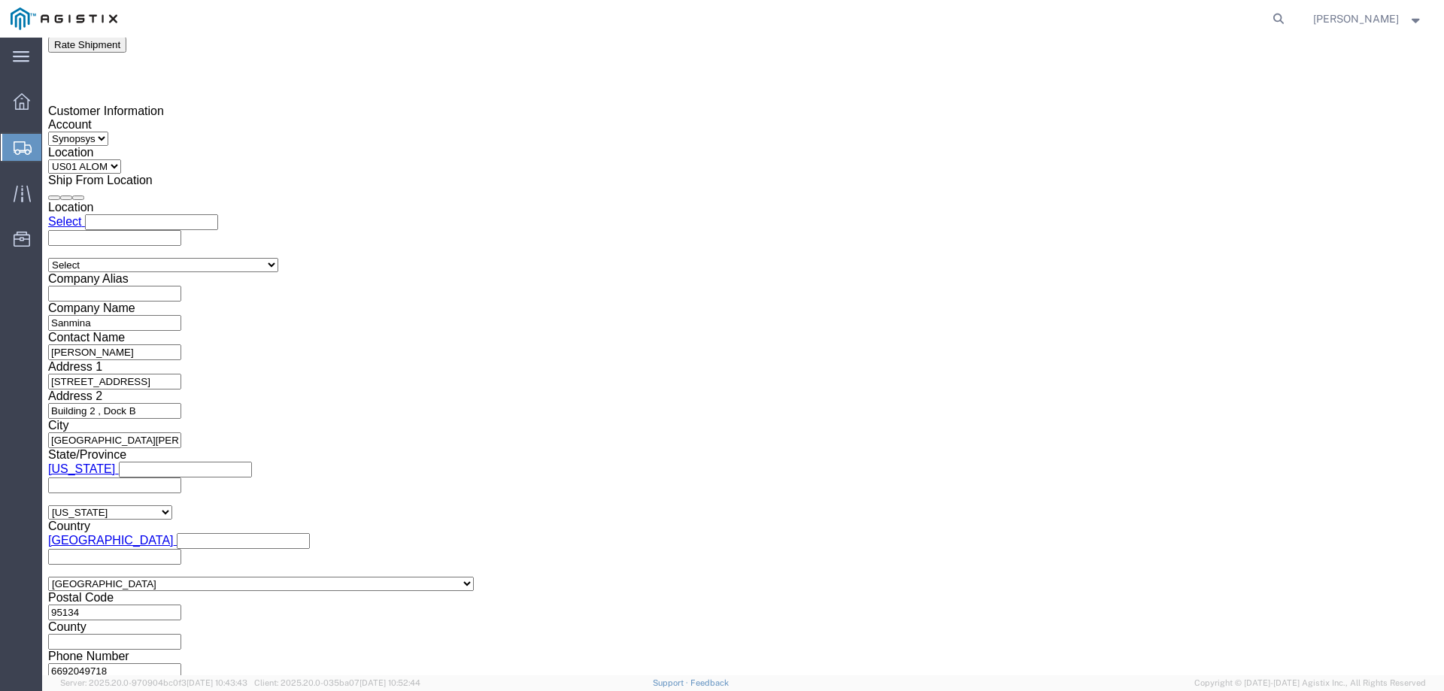
scroll to position [1053, 0]
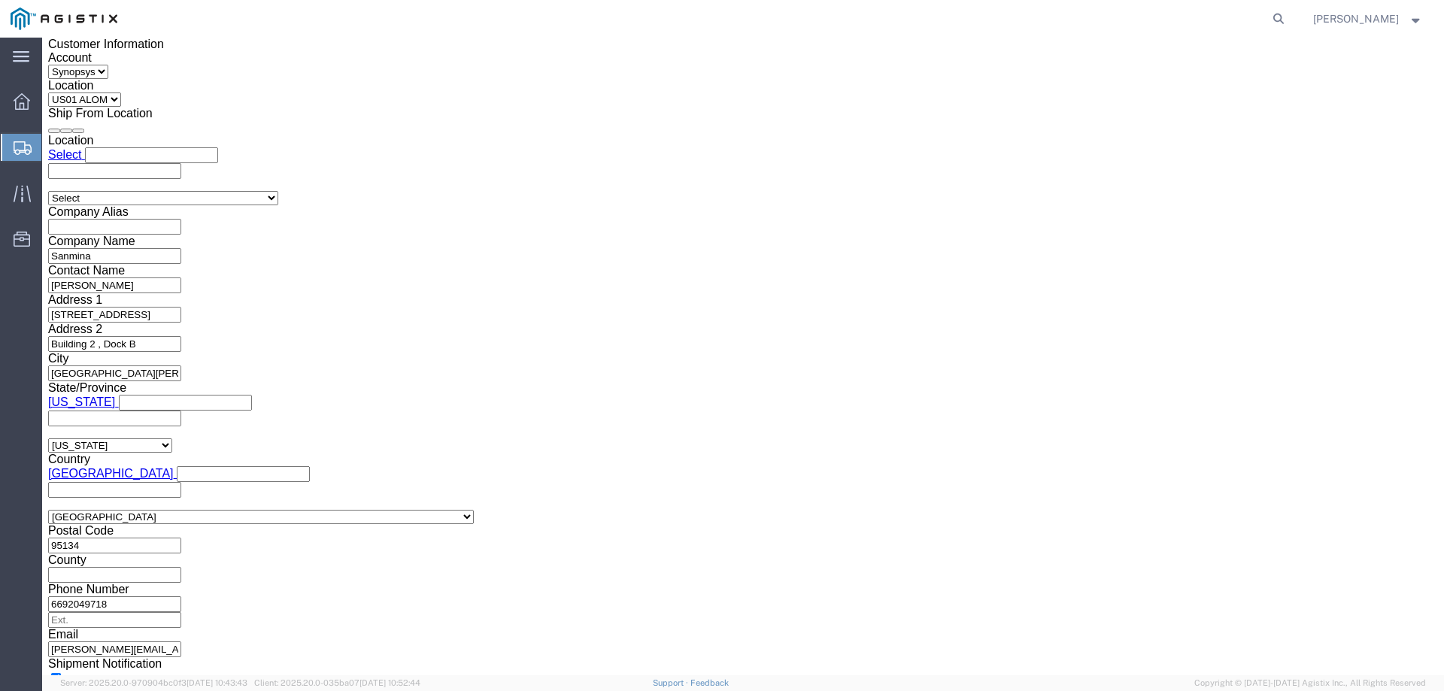
click button "Rate Shipment"
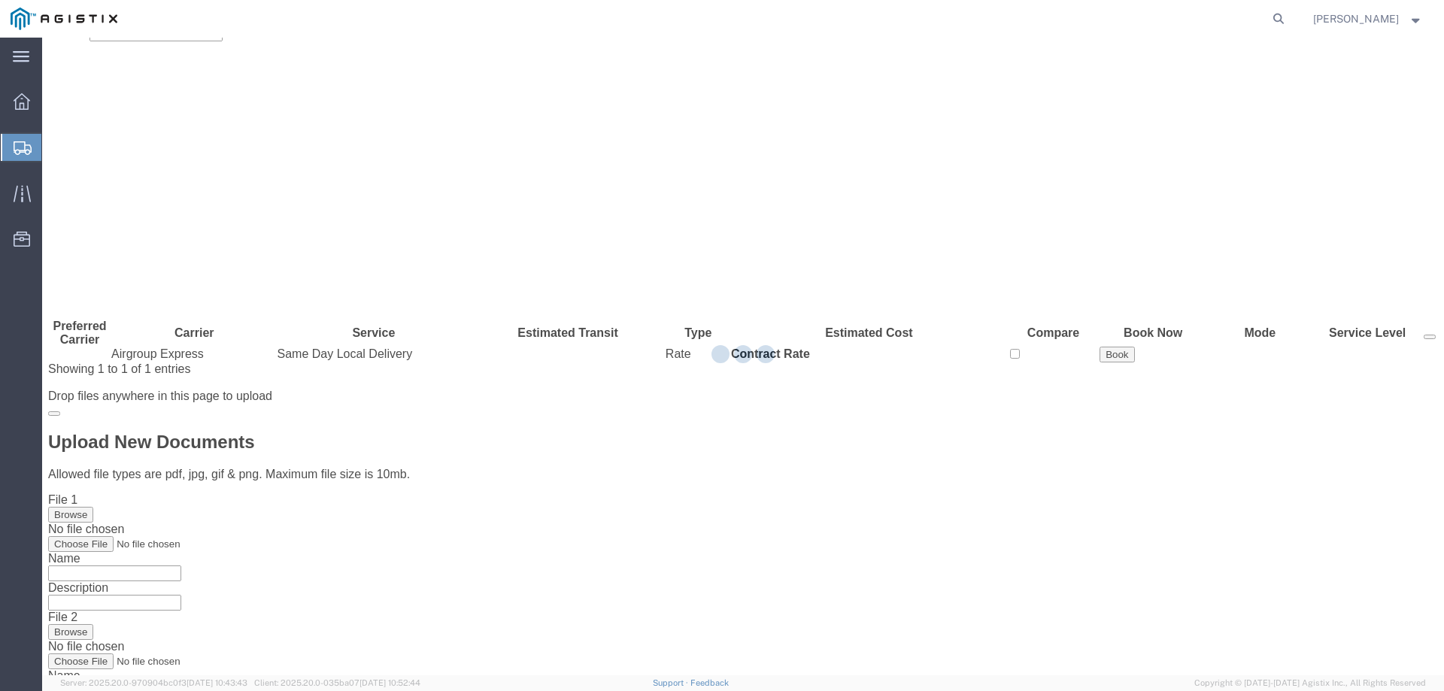
scroll to position [0, 0]
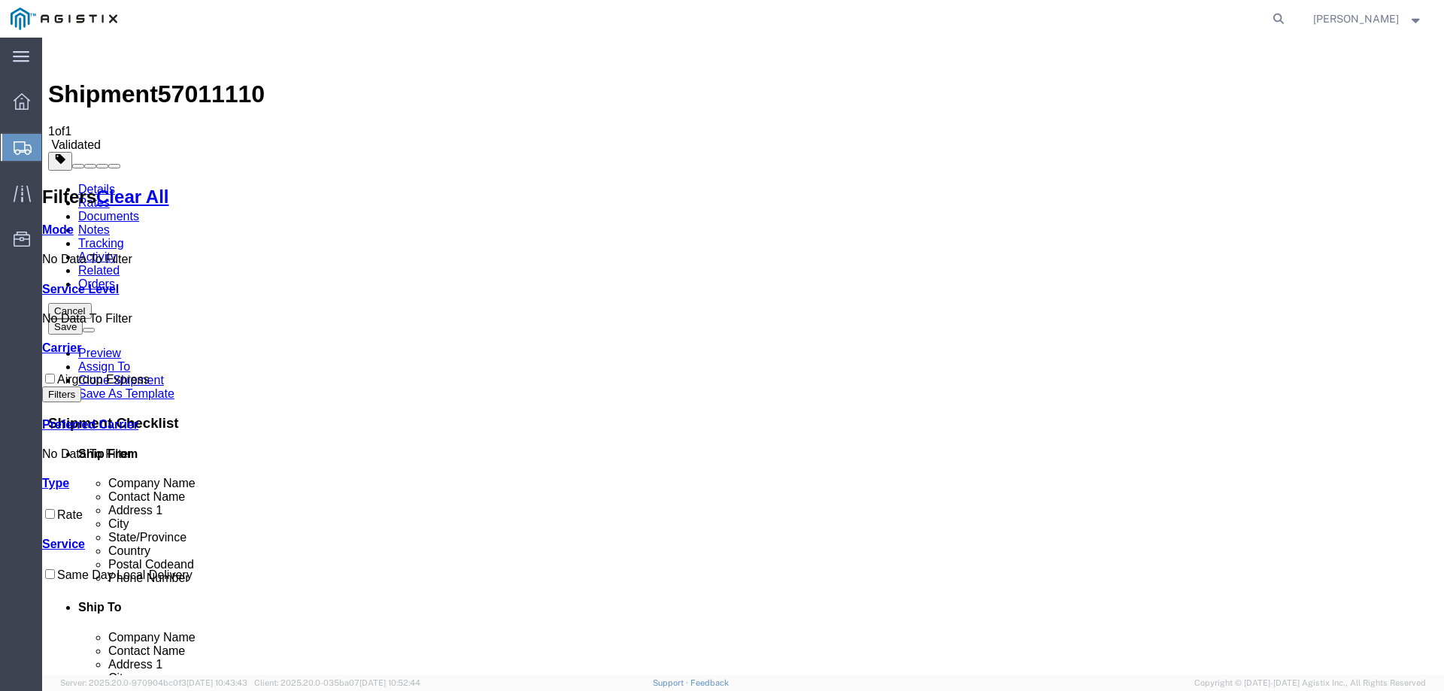
checkbox input "true"
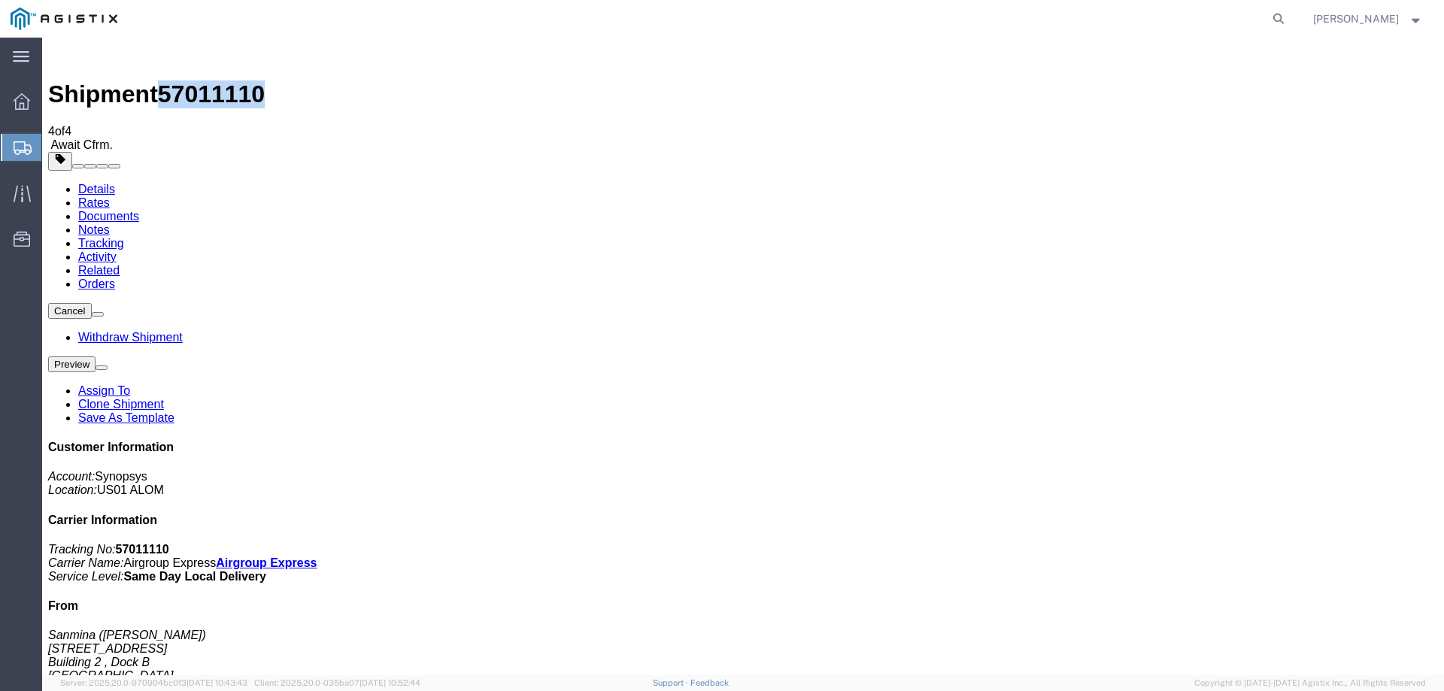
drag, startPoint x: 241, startPoint y: 54, endPoint x: 170, endPoint y: 53, distance: 71.4
click at [170, 80] on span "57011110" at bounding box center [211, 93] width 107 height 27
copy span "57011110"
